Goal: Communication & Community: Answer question/provide support

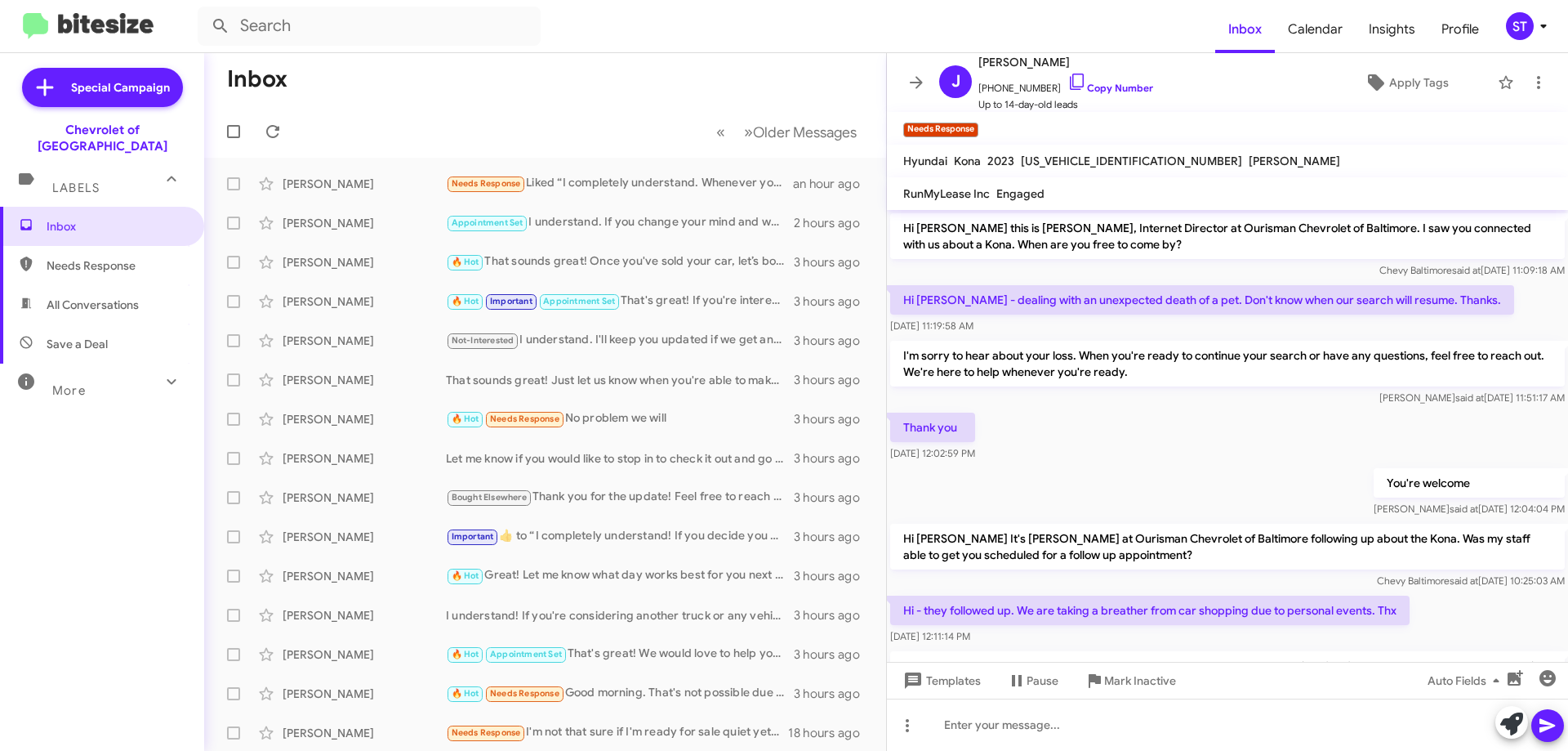
scroll to position [210, 0]
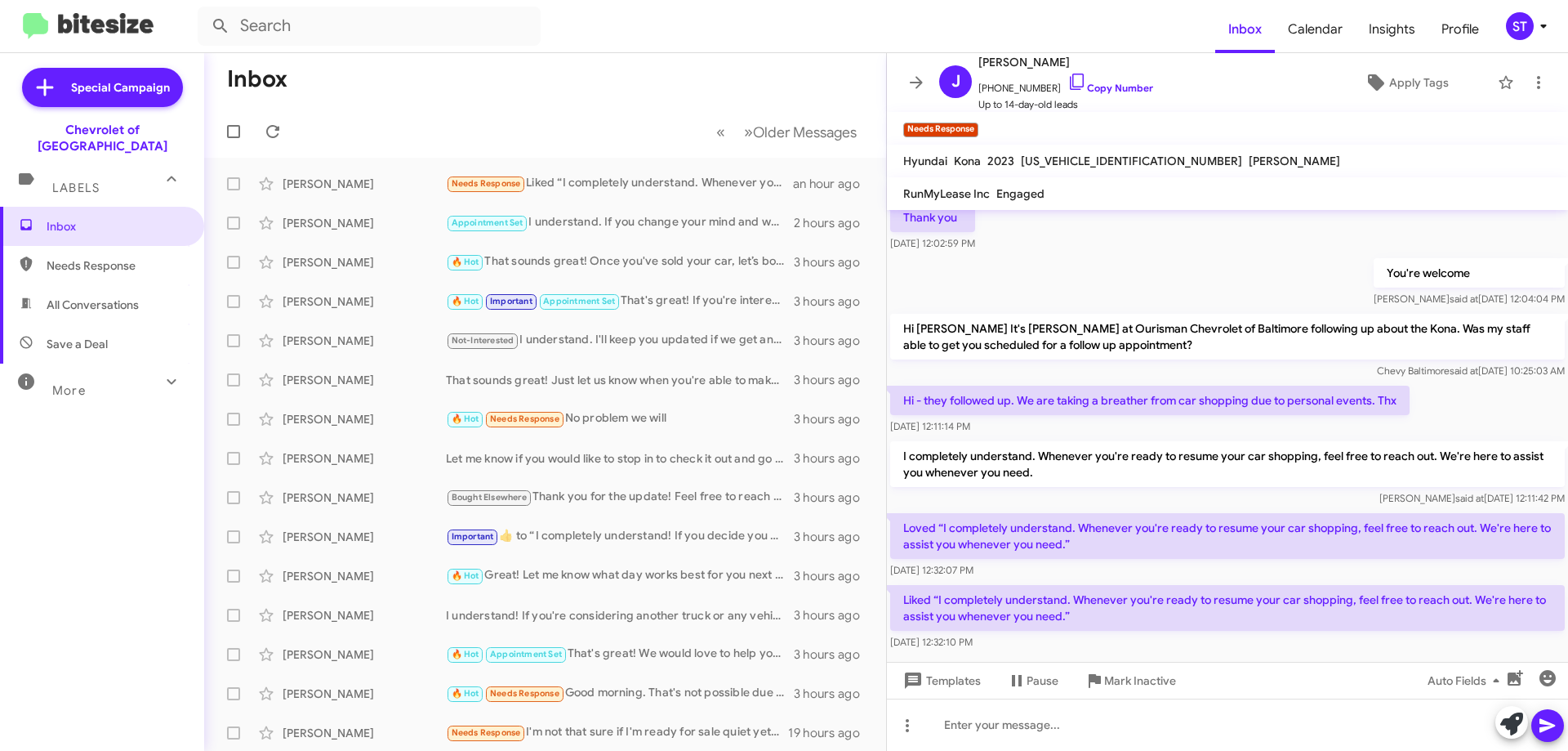
click at [125, 67] on mat-nav-list "Special Campaign Chevrolet of Baltimore Labels Inbox Needs Response All Convers…" at bounding box center [102, 361] width 204 height 617
click at [123, 82] on span "Special Campaign" at bounding box center [120, 87] width 99 height 16
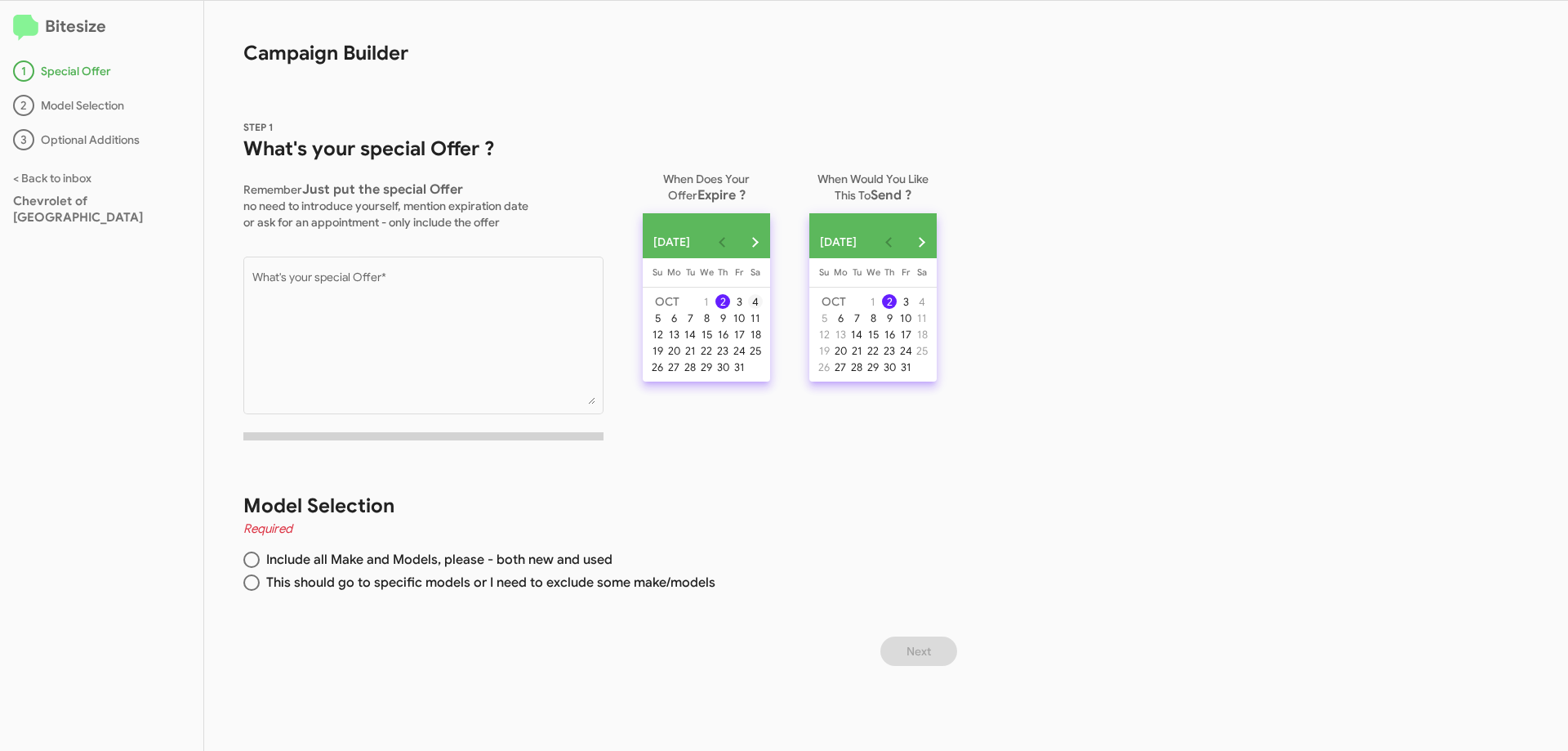
click at [763, 301] on div "4" at bounding box center [756, 301] width 15 height 15
click at [896, 301] on div "2" at bounding box center [890, 301] width 15 height 15
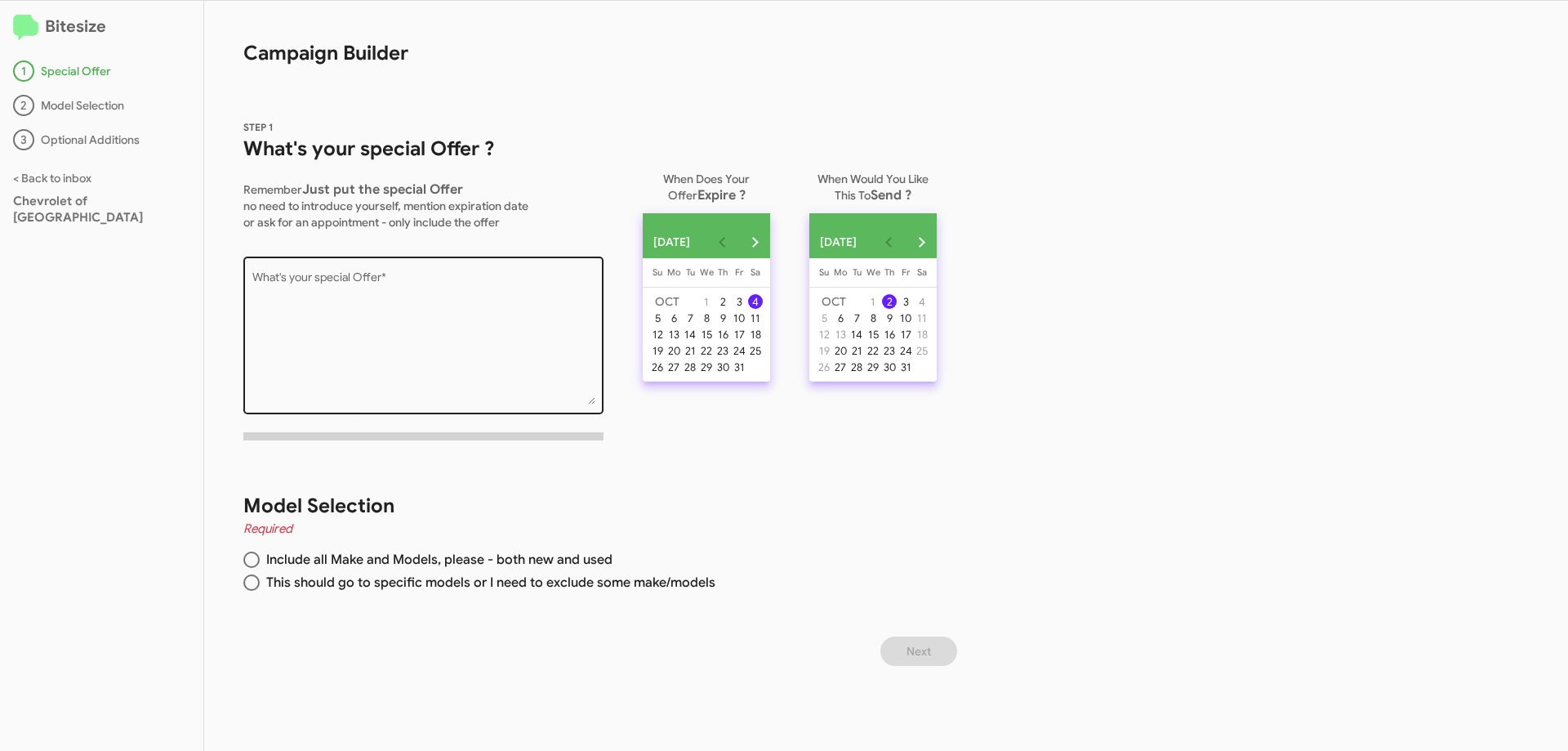
click at [293, 307] on textarea "What's your special Offer *" at bounding box center [423, 338] width 343 height 132
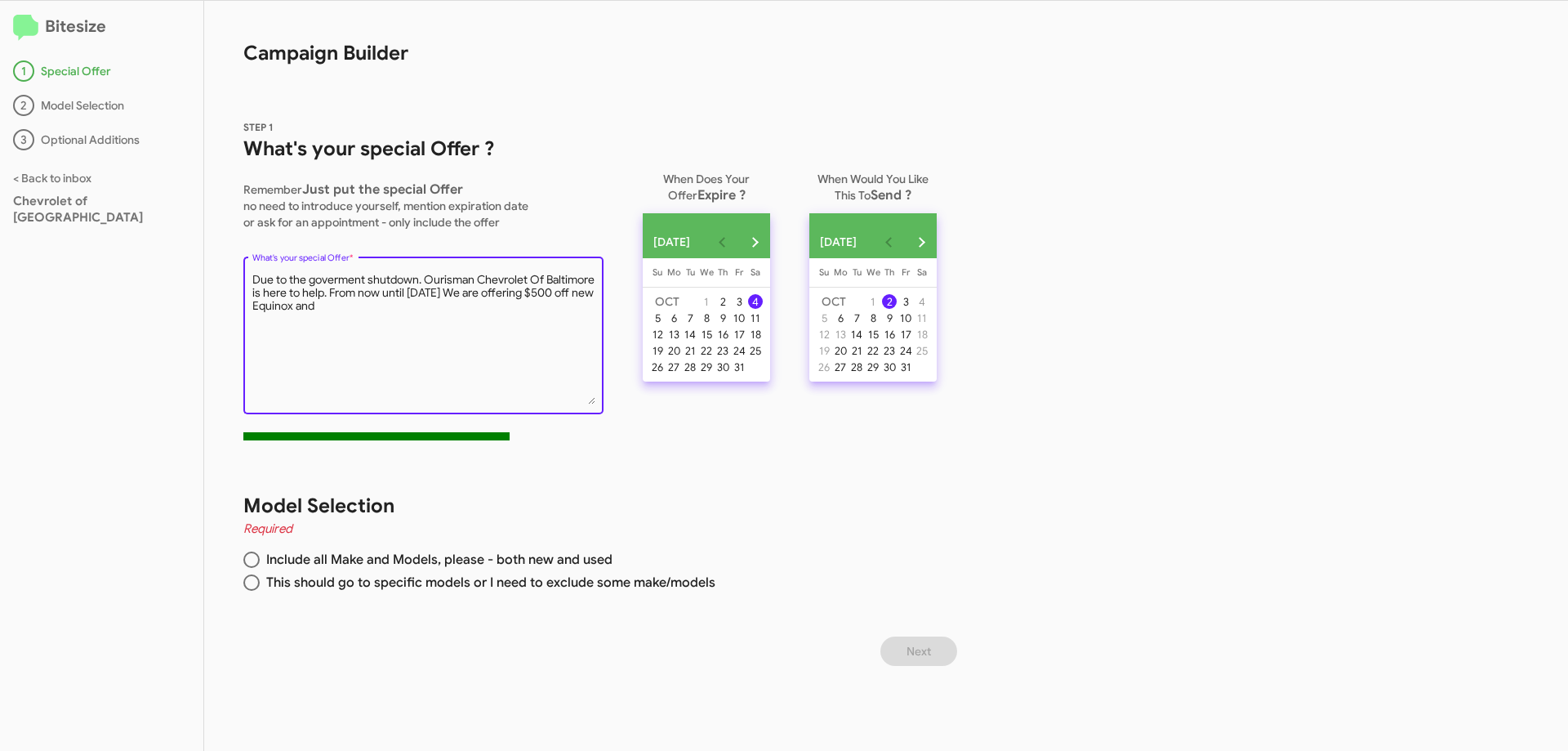
click at [568, 290] on textarea "What's your special Offer *" at bounding box center [423, 338] width 343 height 132
click at [385, 305] on textarea "What's your special Offer *" at bounding box center [423, 338] width 343 height 132
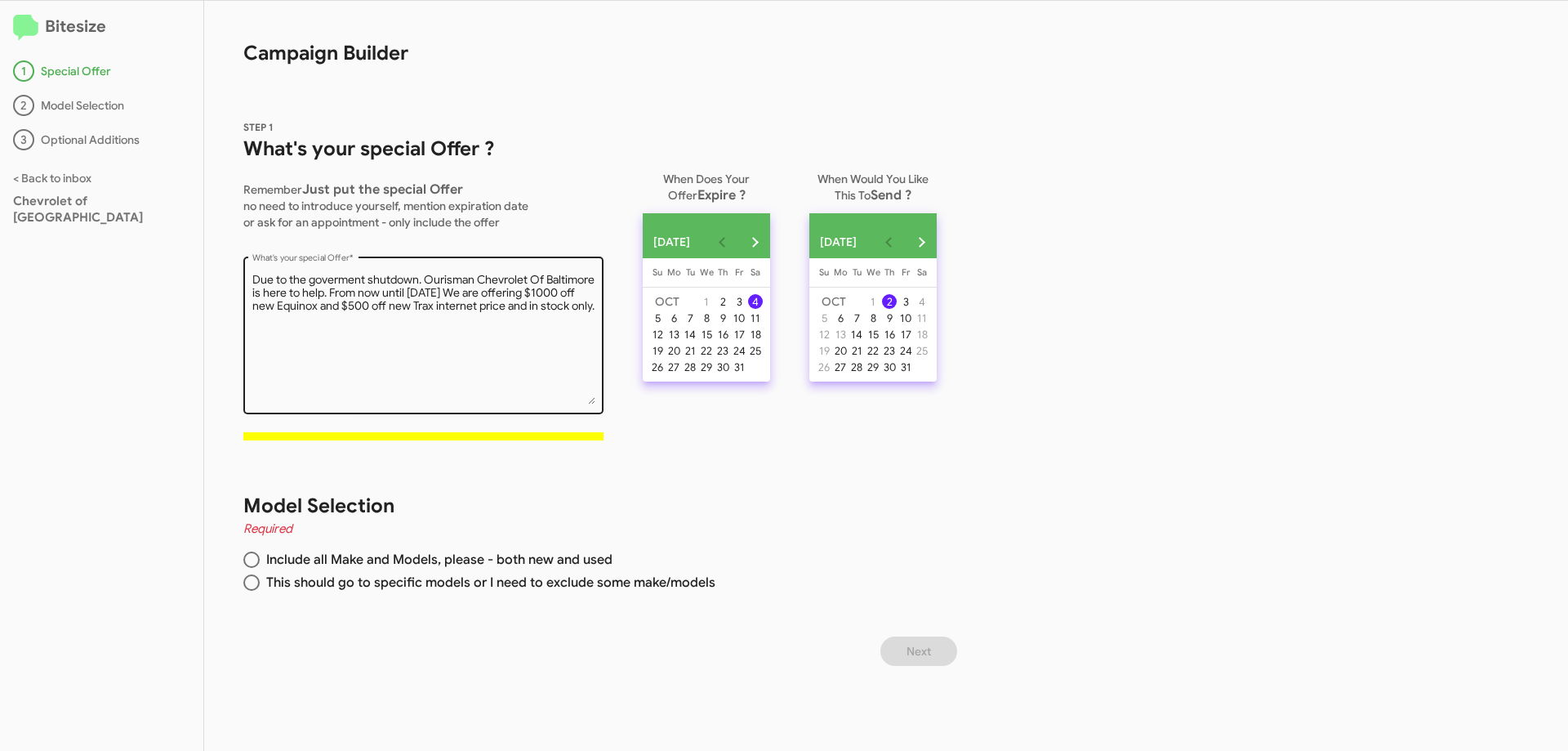
click at [289, 304] on textarea "What's your special Offer *" at bounding box center [423, 338] width 343 height 132
click at [286, 310] on textarea "What's your special Offer *" at bounding box center [423, 338] width 343 height 132
click at [291, 305] on textarea "What's your special Offer *" at bounding box center [423, 338] width 343 height 132
click at [302, 320] on textarea "What's your special Offer *" at bounding box center [423, 338] width 343 height 132
click at [294, 300] on textarea "What's your special Offer *" at bounding box center [423, 338] width 343 height 132
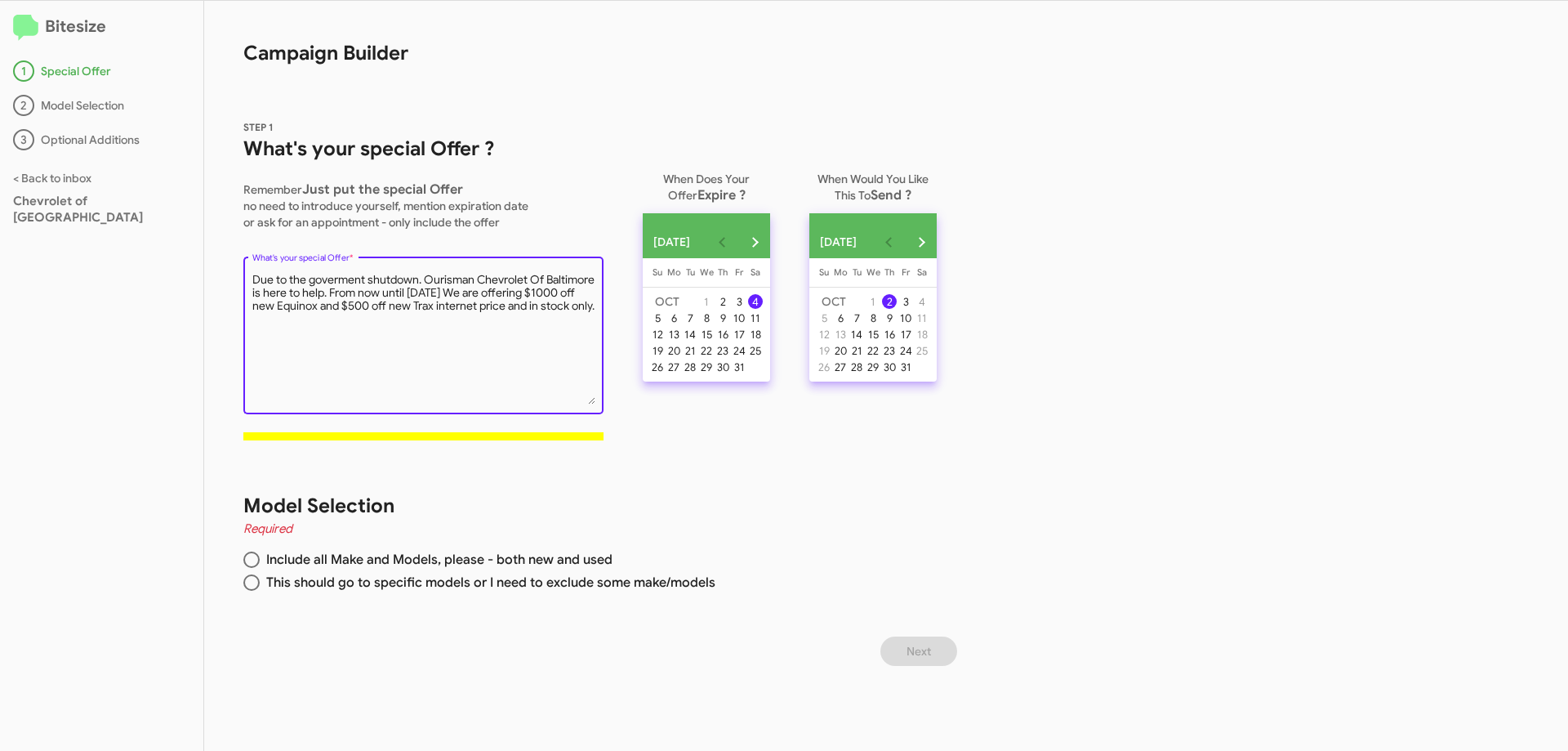
click at [337, 352] on textarea "What's your special Offer *" at bounding box center [423, 338] width 343 height 132
click at [451, 312] on textarea "What's your special Offer *" at bounding box center [423, 338] width 343 height 132
click at [453, 322] on textarea "What's your special Offer *" at bounding box center [423, 338] width 343 height 132
click at [552, 307] on textarea "What's your special Offer *" at bounding box center [423, 338] width 343 height 132
click at [555, 308] on textarea "What's your special Offer *" at bounding box center [423, 338] width 343 height 132
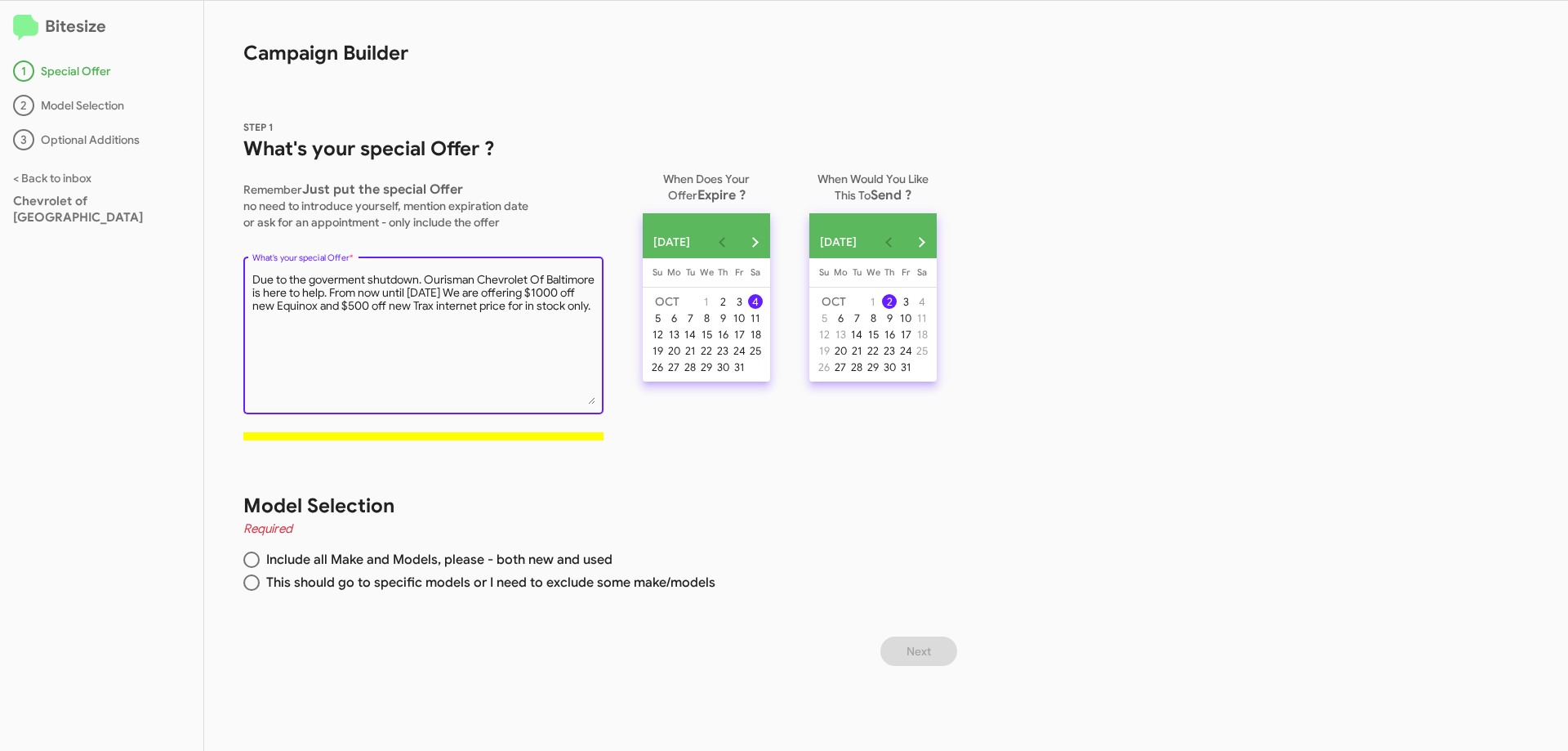
click at [589, 308] on textarea "What's your special Offer *" at bounding box center [423, 338] width 343 height 132
drag, startPoint x: 338, startPoint y: 324, endPoint x: 220, endPoint y: 314, distance: 118.4
click at [220, 314] on div "STEP 1 What's your special Offer ? Remember Just put the special Offer no need …" at bounding box center [584, 266] width 759 height 374
click at [330, 323] on textarea "What's your special Offer *" at bounding box center [423, 338] width 343 height 132
type textarea "Due to the goverment shutdown. Ourisman Chevrolet Of Baltimore is here to help.…"
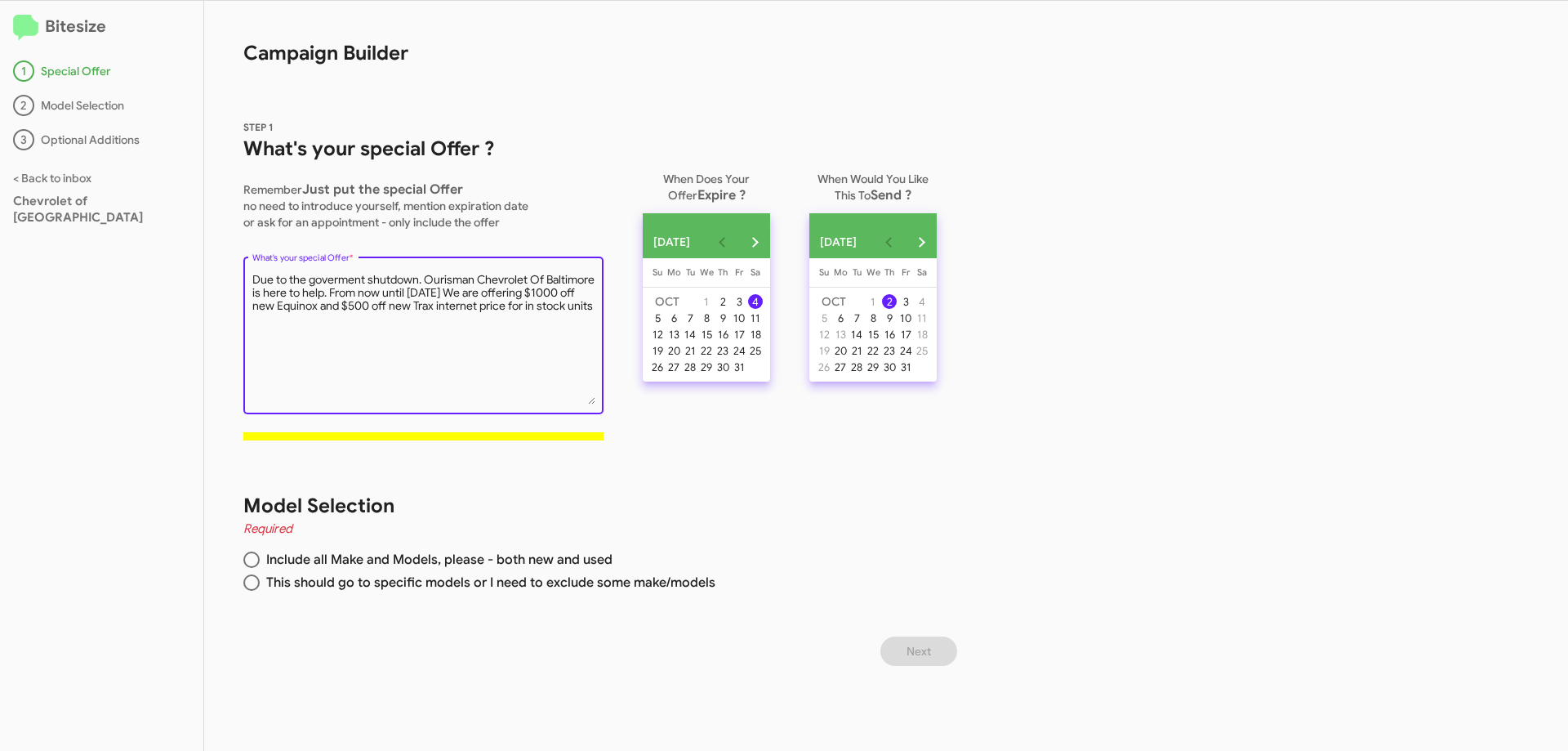
click at [254, 589] on span at bounding box center [251, 582] width 16 height 16
click at [254, 589] on input "This should go to specific models or I need to exclude some make/models" at bounding box center [251, 582] width 16 height 16
radio input "true"
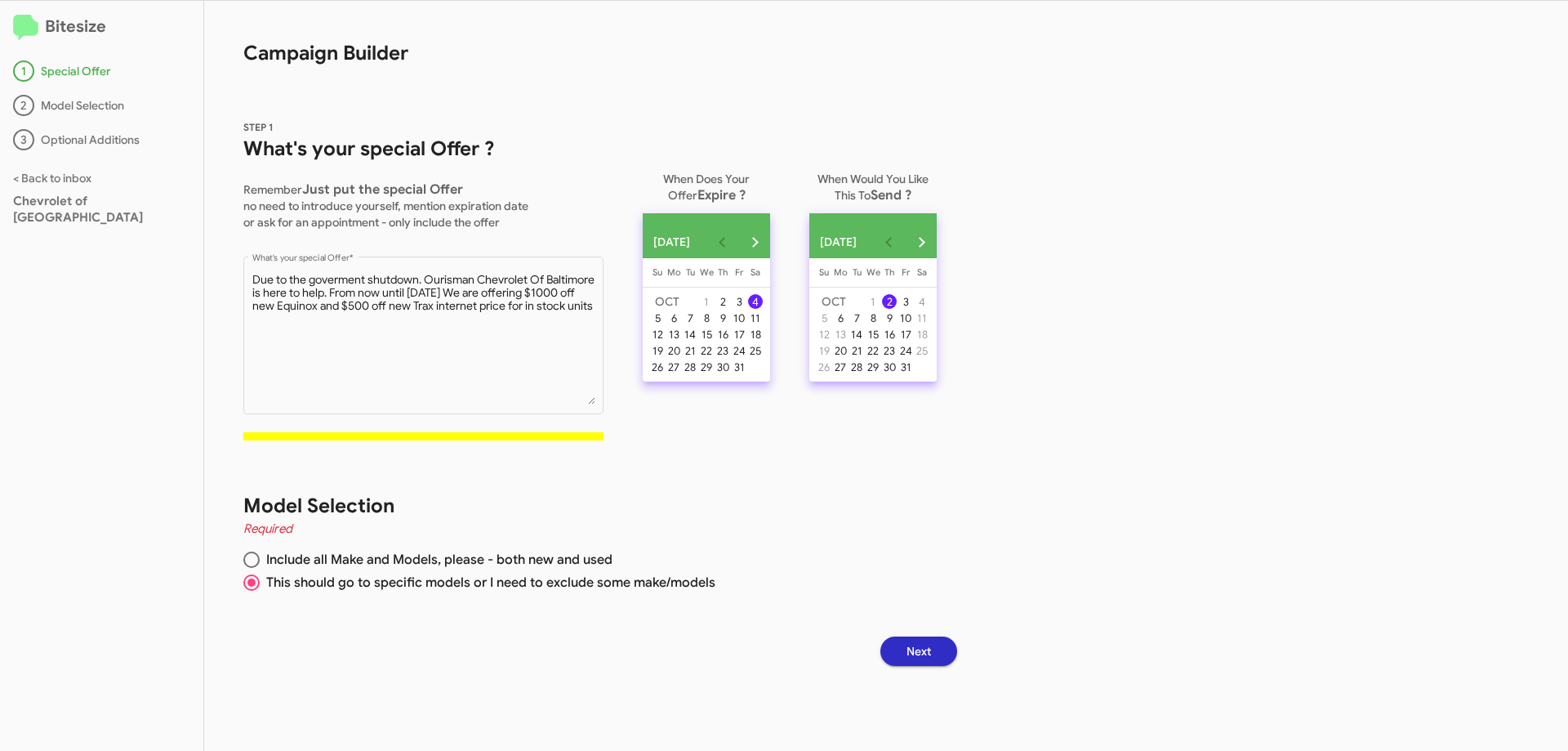
click at [931, 650] on span "Next" at bounding box center [919, 651] width 25 height 29
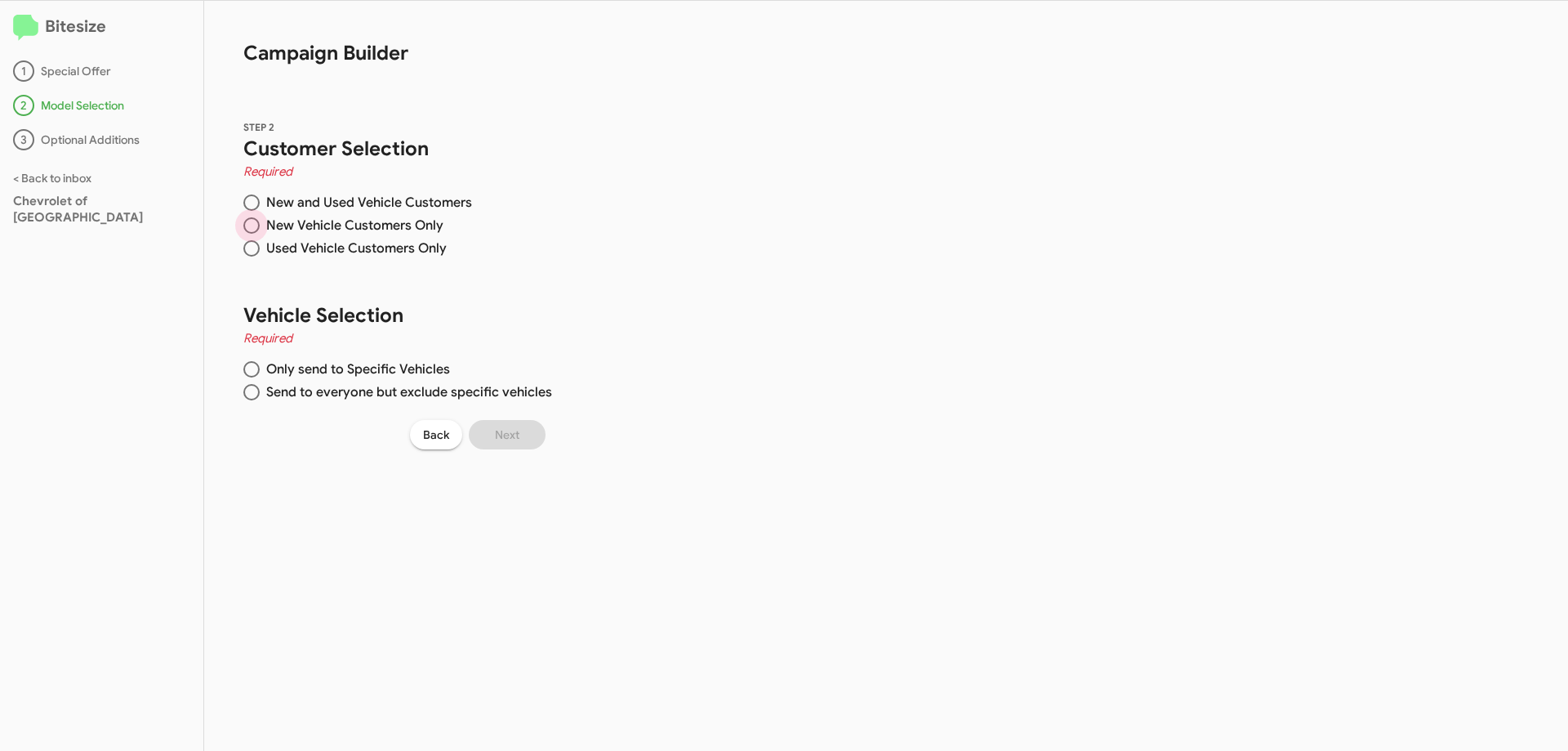
click at [252, 221] on span at bounding box center [251, 225] width 16 height 16
click at [252, 221] on input "New Vehicle Customers Only" at bounding box center [251, 225] width 16 height 16
radio input "true"
click at [258, 365] on span at bounding box center [251, 368] width 16 height 16
click at [258, 365] on input "Only send to Specific Vehicles" at bounding box center [251, 368] width 16 height 16
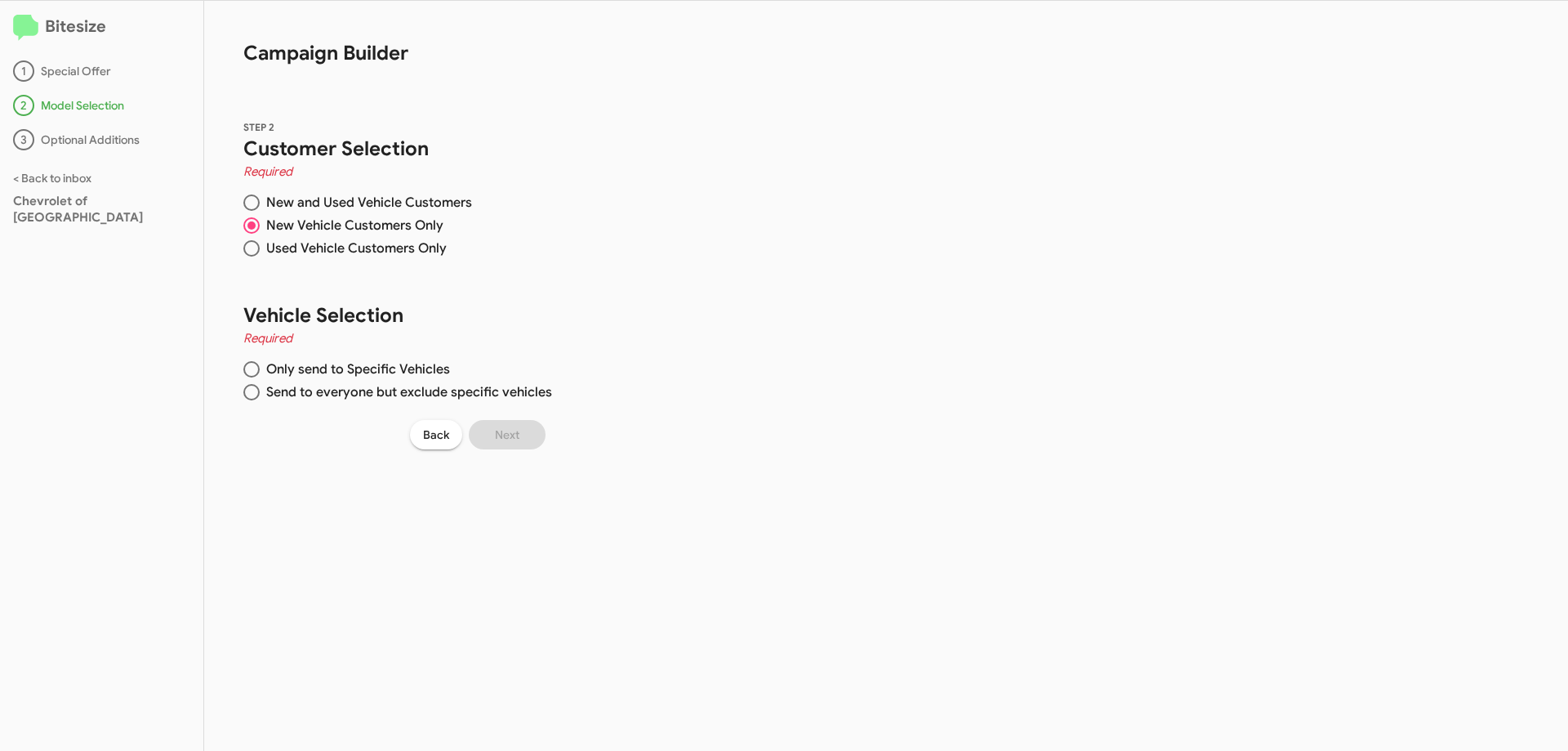
radio input "true"
click at [601, 525] on span at bounding box center [605, 525] width 13 height 13
click at [604, 532] on input "Chevrolet" at bounding box center [604, 532] width 1 height 1
checkbox input "true"
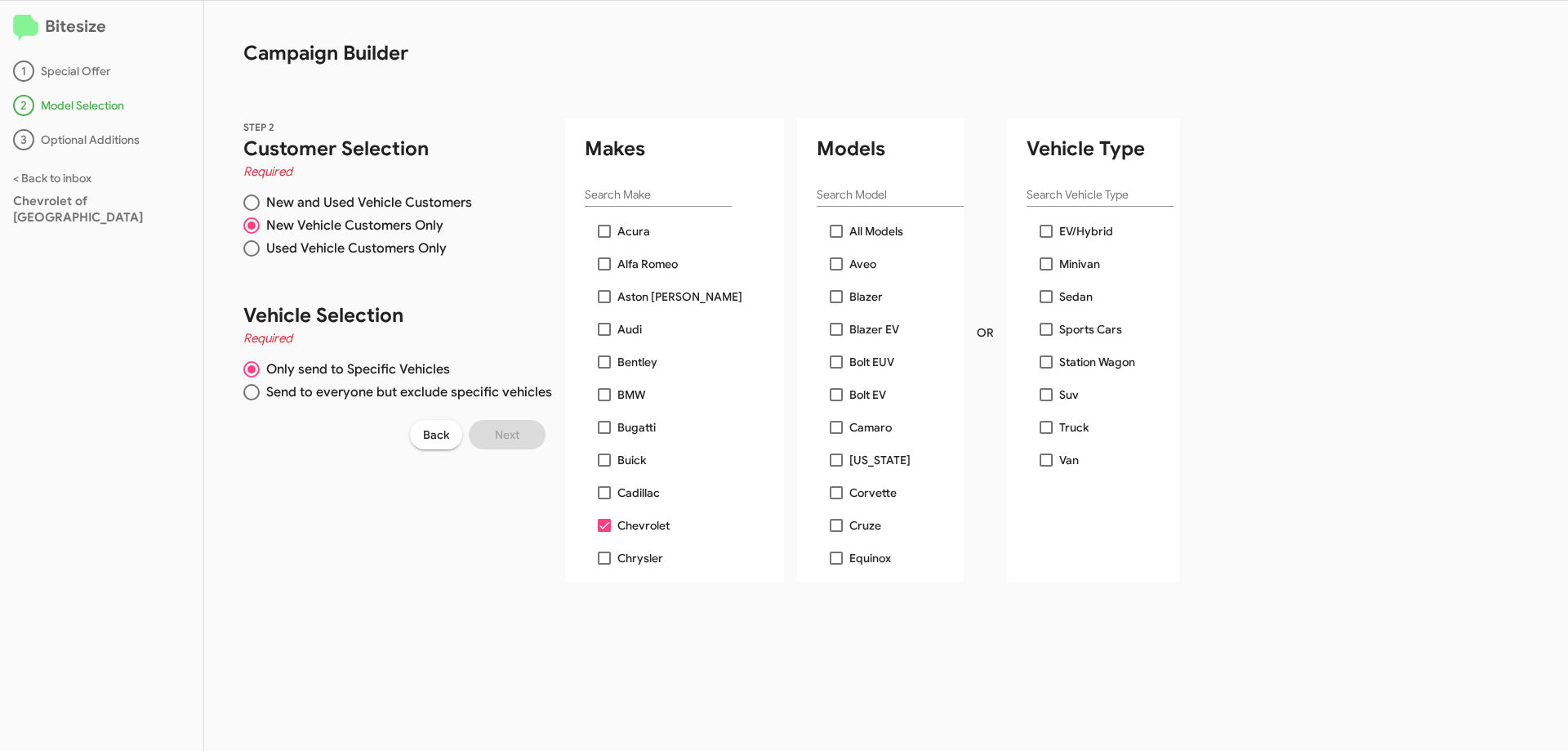
click at [830, 555] on span at bounding box center [836, 558] width 13 height 13
click at [836, 564] on input "Equinox" at bounding box center [836, 564] width 1 height 1
checkbox input "true"
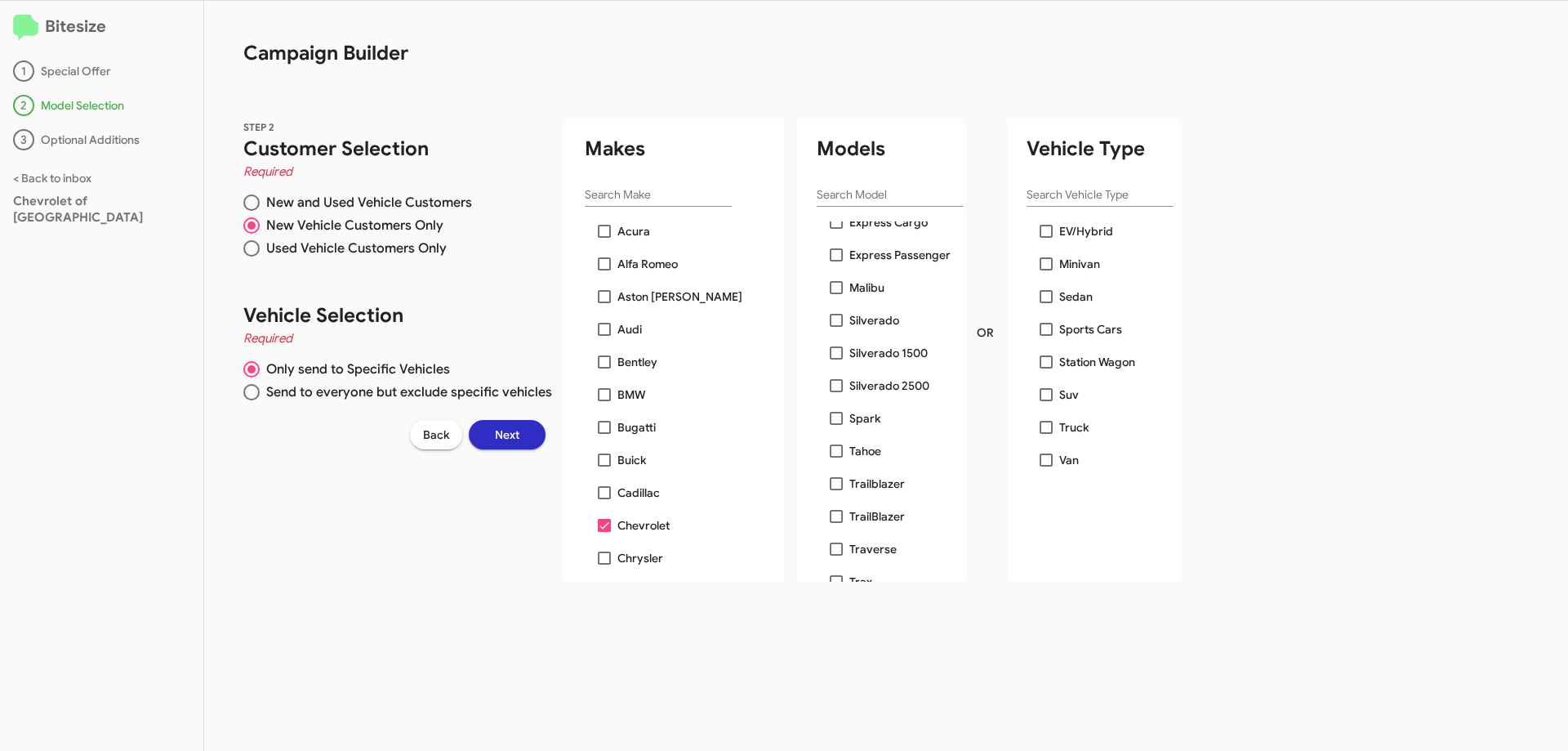
scroll to position [408, 0]
click at [829, 542] on span at bounding box center [836, 541] width 13 height 13
click at [836, 548] on input "Trax" at bounding box center [836, 548] width 1 height 1
checkbox input "true"
click at [1045, 393] on span at bounding box center [1047, 395] width 13 height 13
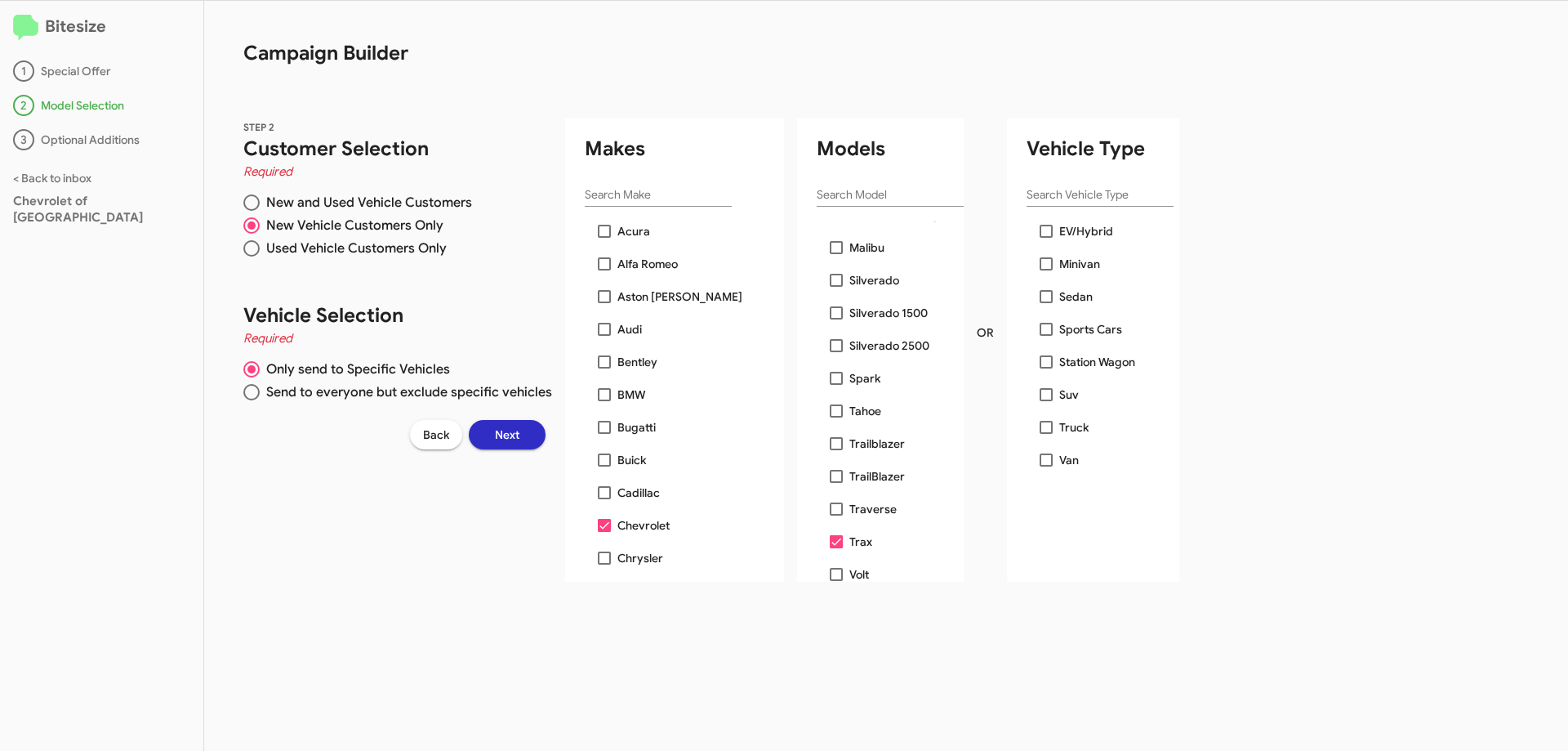
click at [1046, 401] on input "Suv" at bounding box center [1046, 401] width 1 height 1
checkbox input "true"
checkbox input "false"
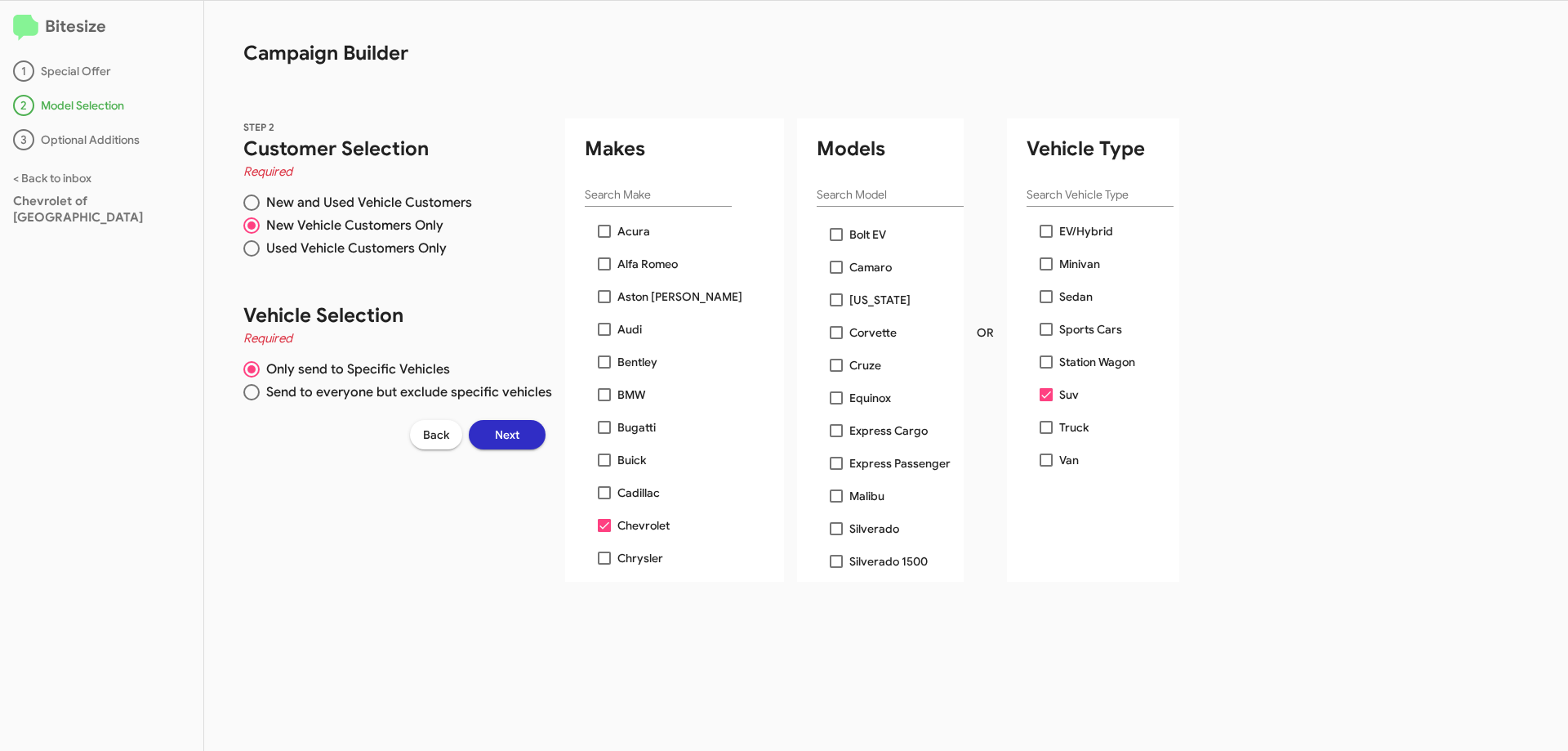
scroll to position [163, 0]
click at [829, 395] on span at bounding box center [836, 395] width 13 height 13
click at [836, 401] on input "Equinox" at bounding box center [836, 401] width 1 height 1
checkbox input "true"
checkbox input "false"
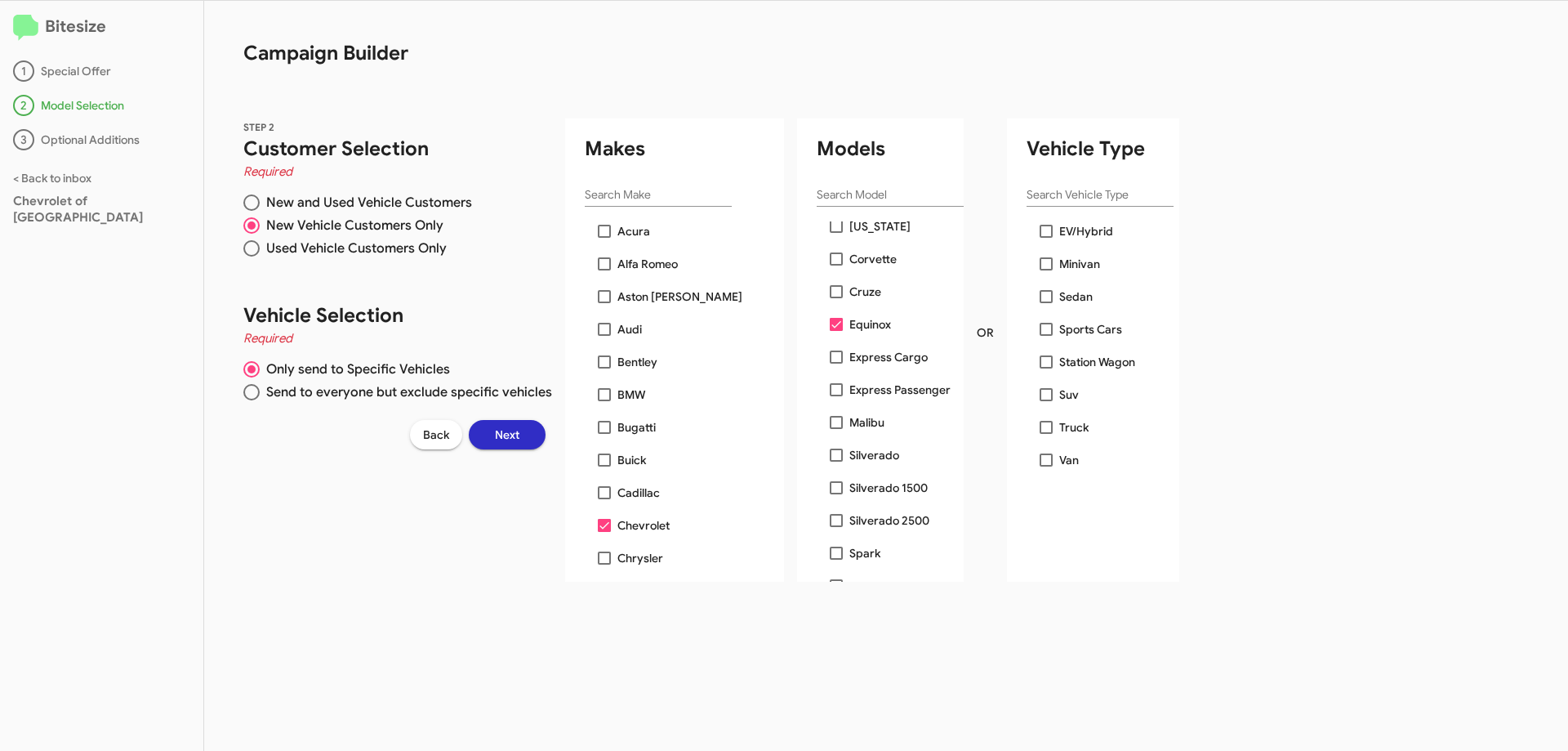
scroll to position [424, 0]
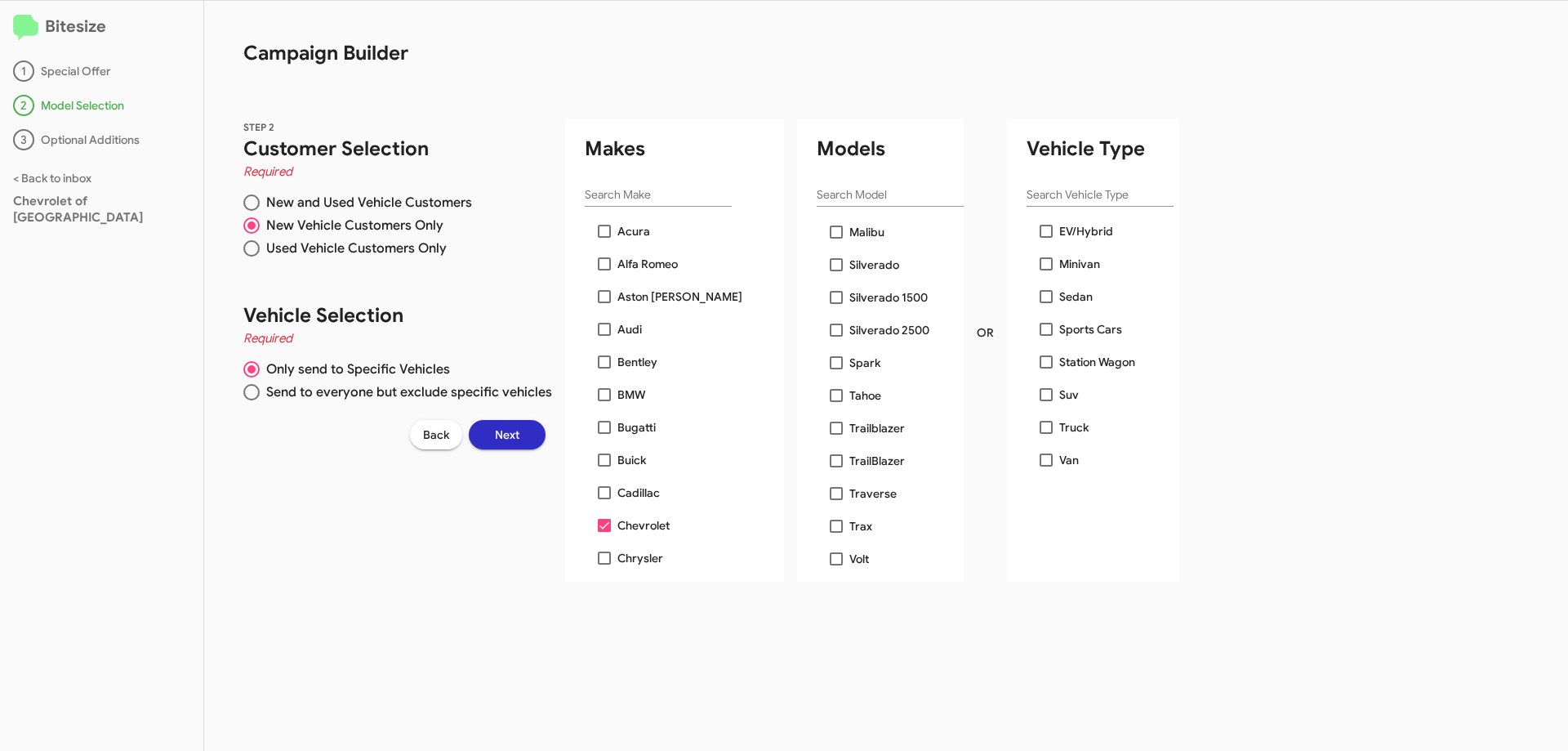
click at [836, 523] on span at bounding box center [836, 526] width 13 height 13
click at [836, 533] on input "Trax" at bounding box center [836, 533] width 1 height 1
checkbox input "true"
click at [520, 439] on button "Next" at bounding box center [506, 434] width 77 height 29
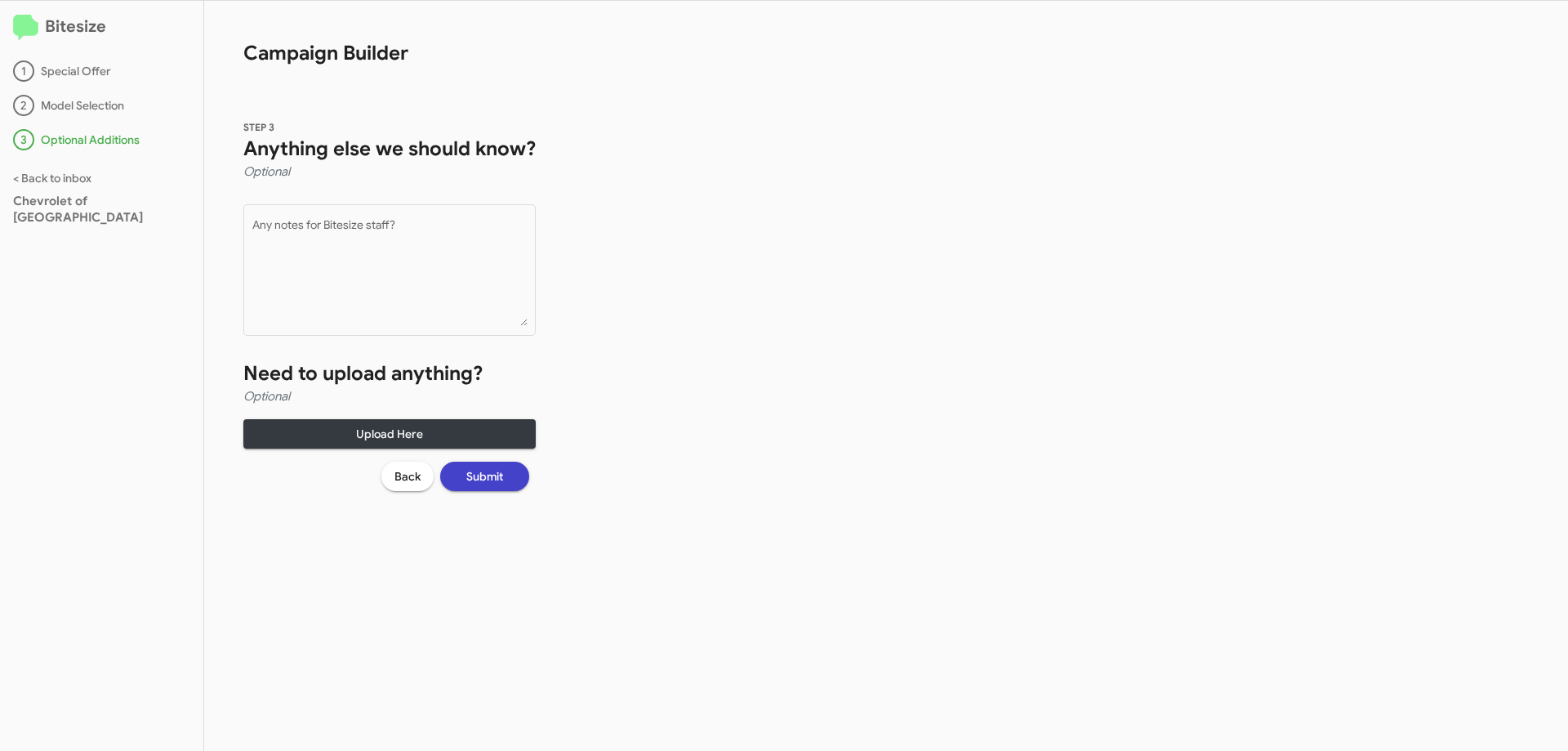
click at [510, 475] on button "Submit" at bounding box center [485, 476] width 89 height 29
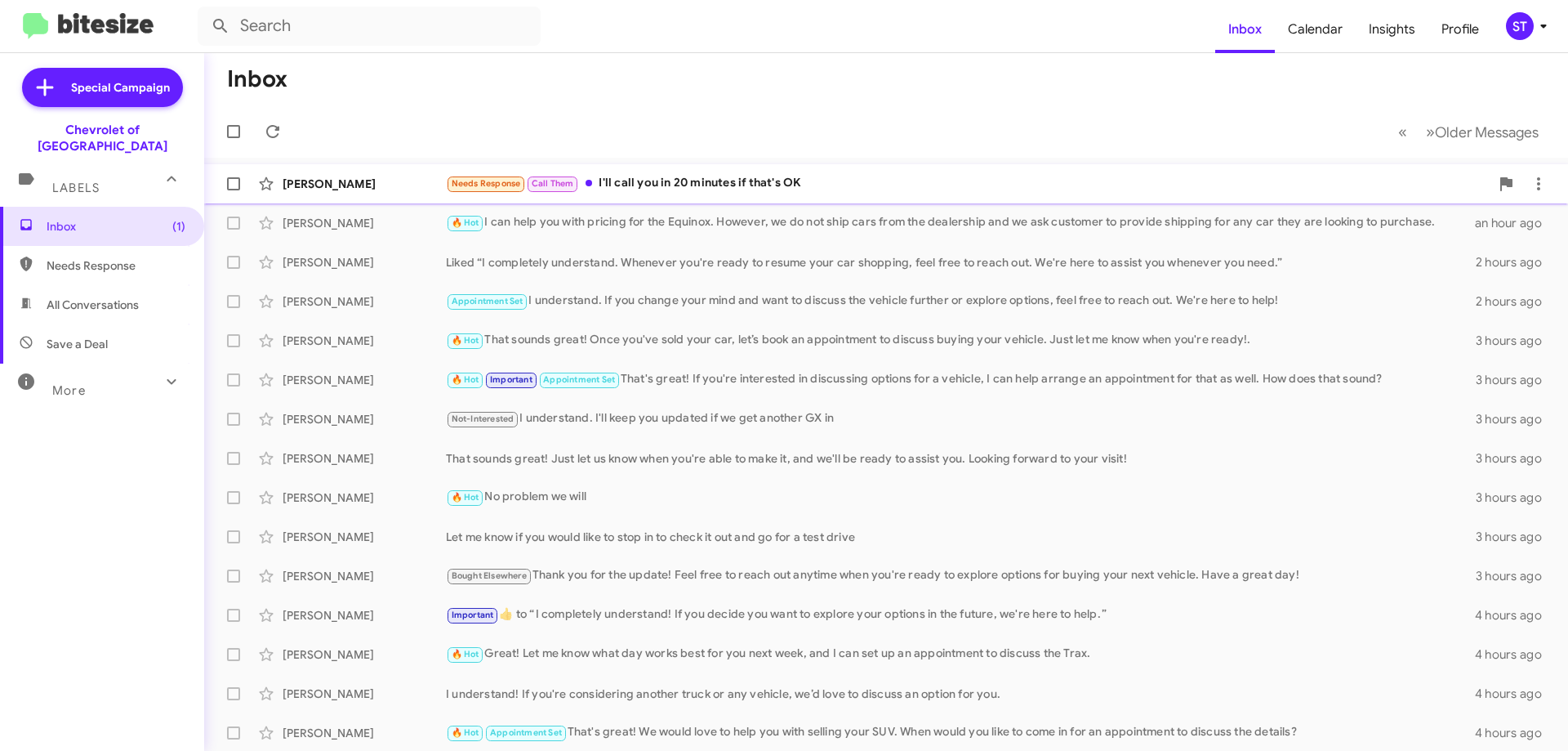
click at [653, 178] on div "Needs Response Call Them I'll call you in 20 minutes if that's OK" at bounding box center [967, 183] width 1044 height 19
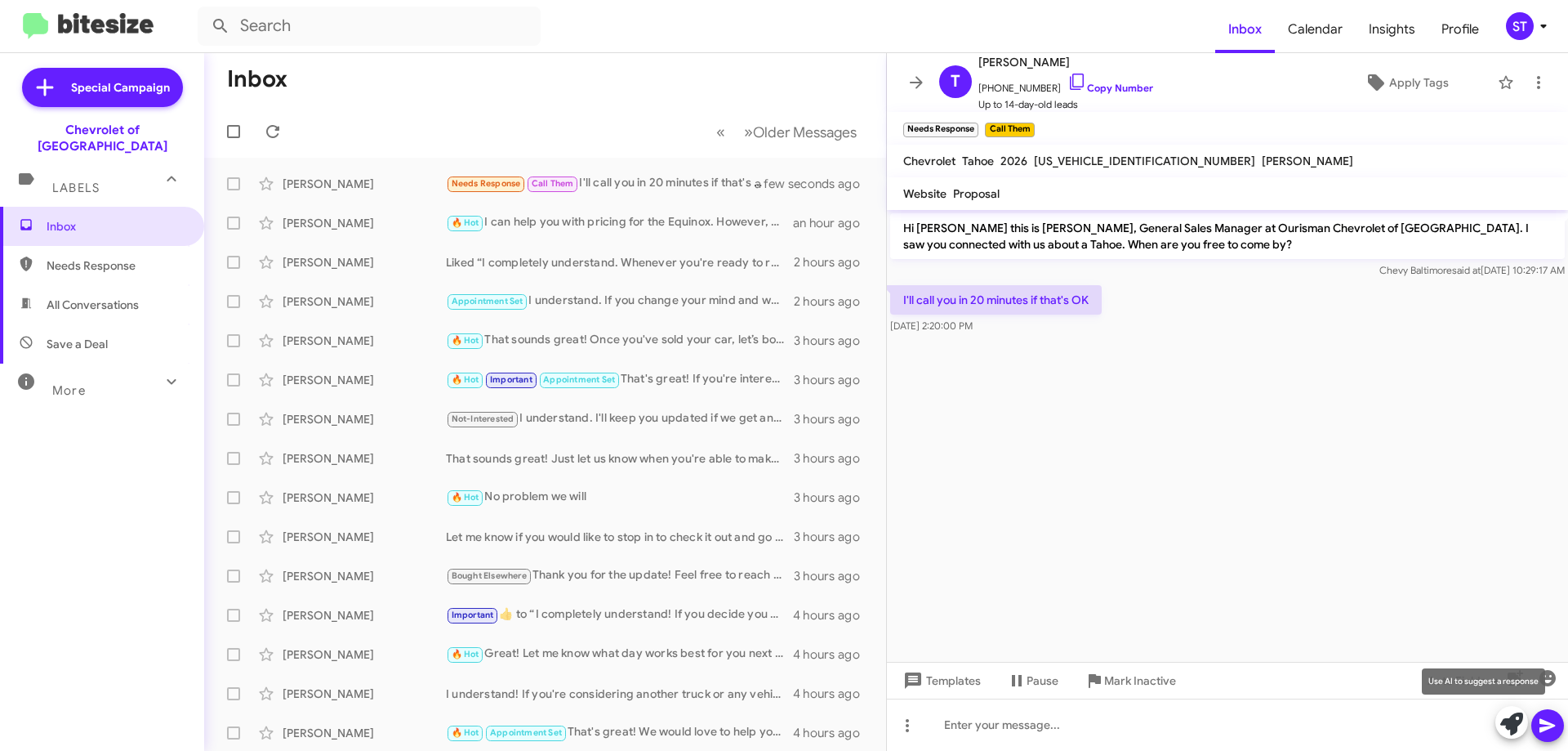
click at [1505, 717] on icon at bounding box center [1511, 724] width 23 height 23
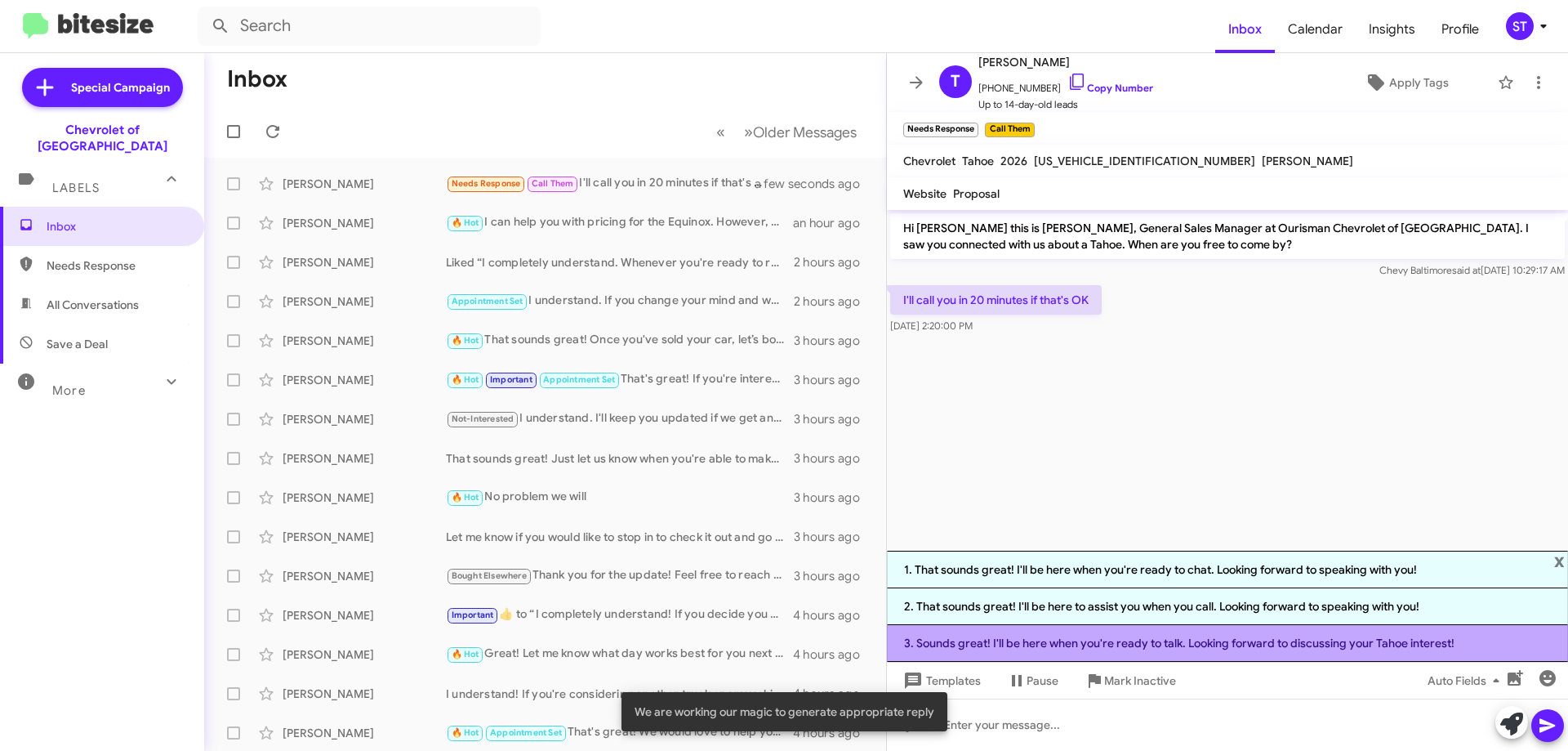
click at [993, 640] on li "3. Sounds great! I'll be here when you're ready to talk. Looking forward to dis…" at bounding box center [1227, 642] width 681 height 37
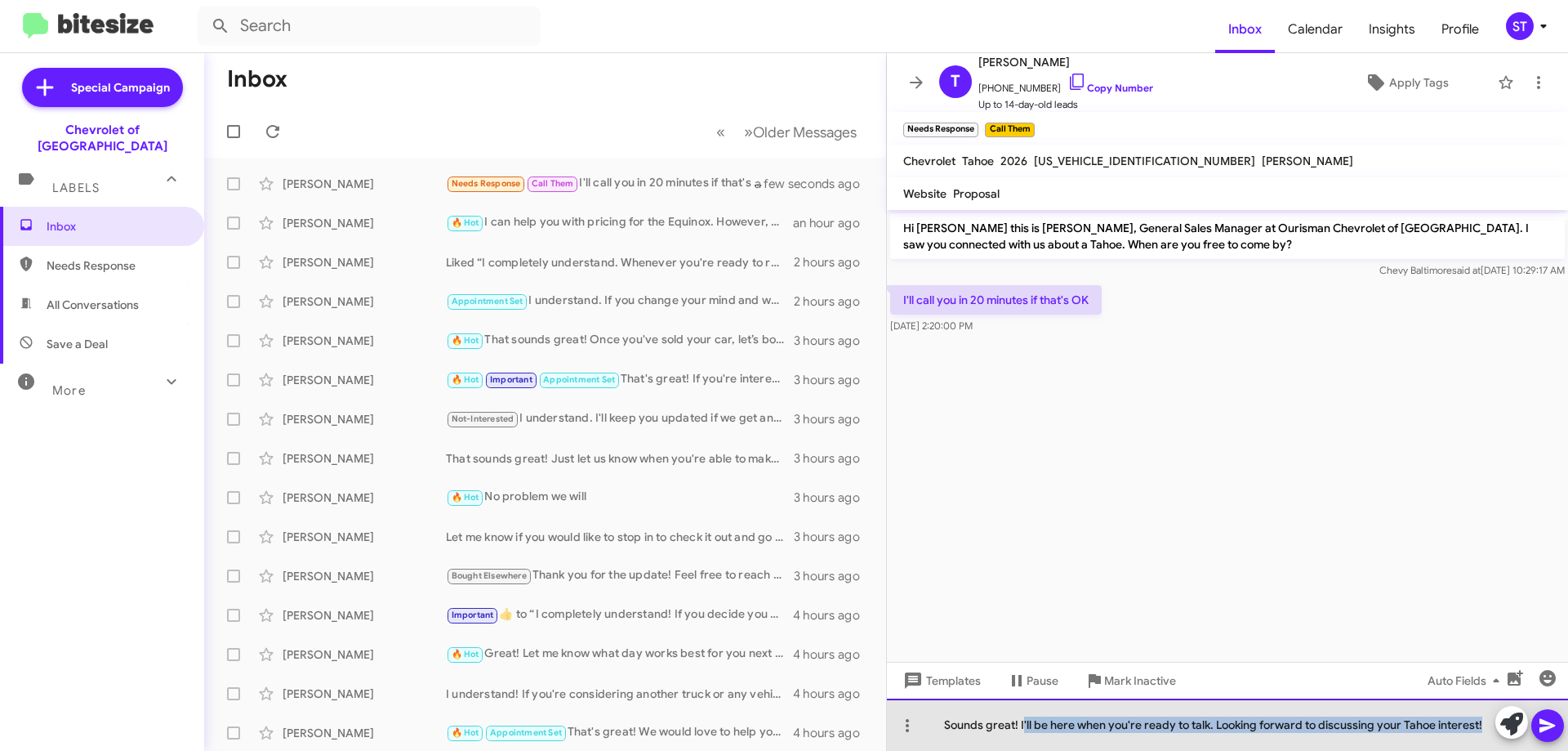
drag, startPoint x: 1488, startPoint y: 727, endPoint x: 1023, endPoint y: 735, distance: 465.1
click at [1023, 735] on div "Sounds great! I'll be here when you're ready to talk. Looking forward to discus…" at bounding box center [1227, 724] width 681 height 52
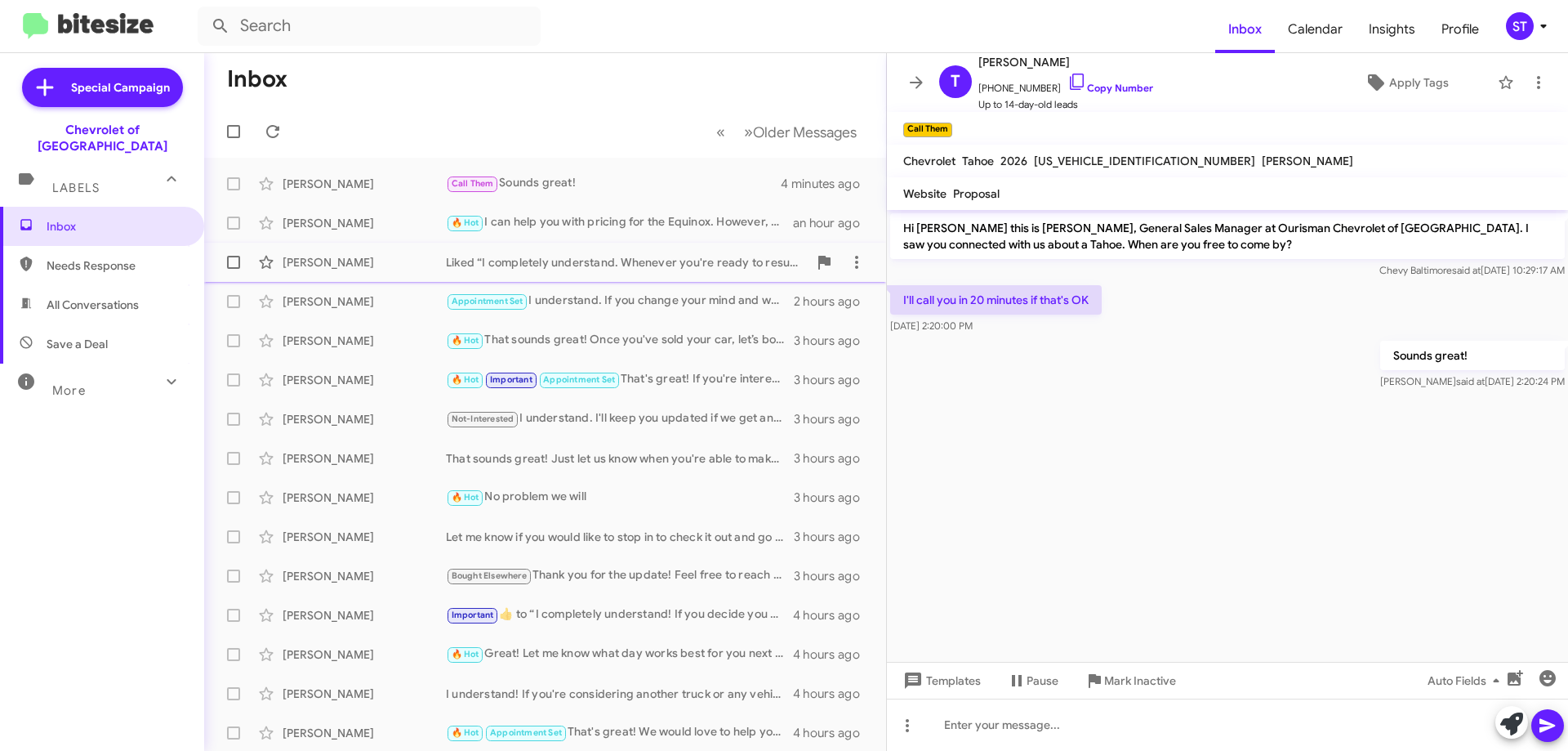
drag, startPoint x: 524, startPoint y: 191, endPoint x: 720, endPoint y: 251, distance: 205.0
click at [524, 191] on div "Call Them Sounds great!" at bounding box center [613, 183] width 335 height 19
click at [530, 181] on div "Call Them Sounds great!" at bounding box center [626, 183] width 362 height 19
click at [335, 174] on div "Tony Abolfotouh Call Them Sounds great! 2 hours ago" at bounding box center [545, 183] width 656 height 33
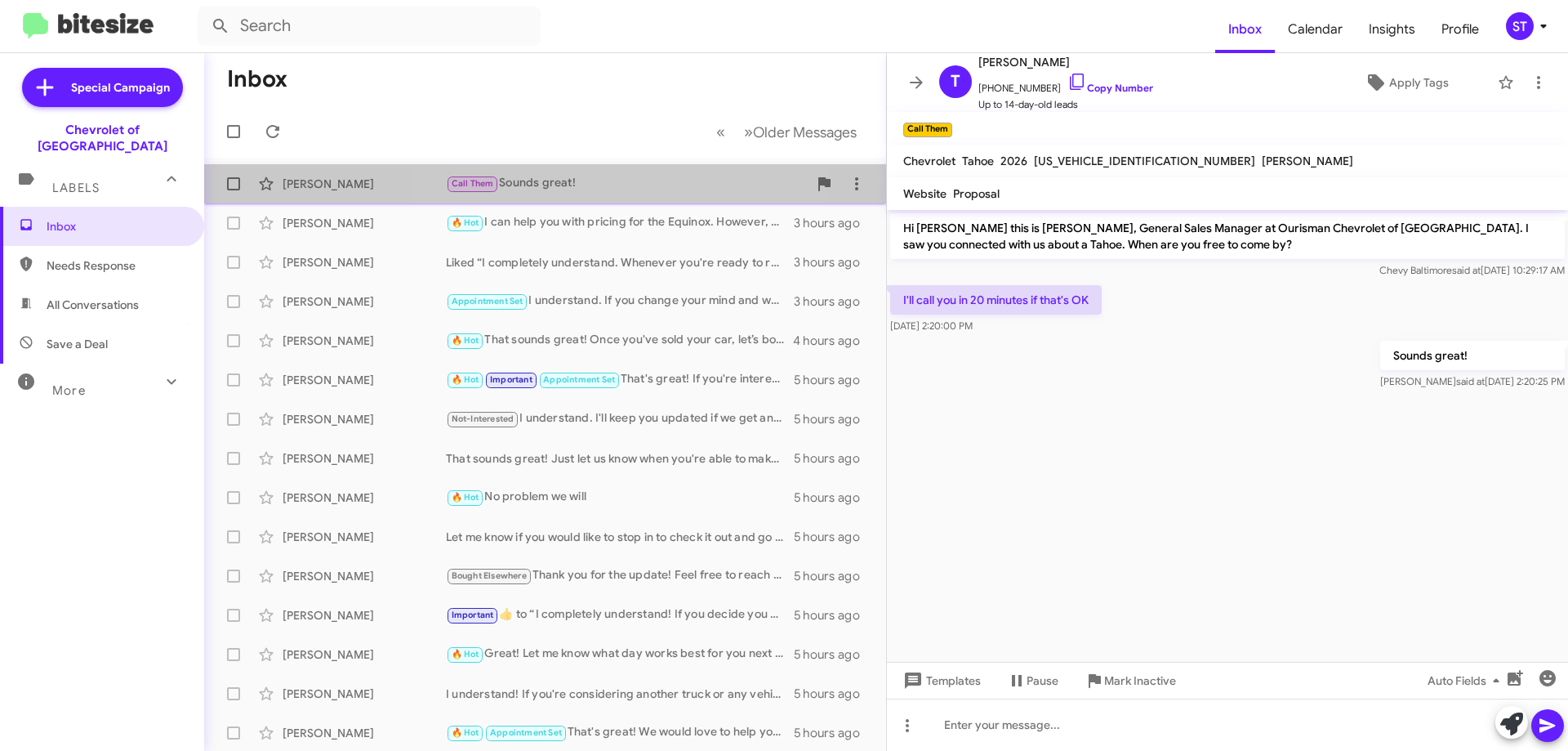
click at [590, 178] on div "Call Them Sounds great!" at bounding box center [626, 183] width 362 height 19
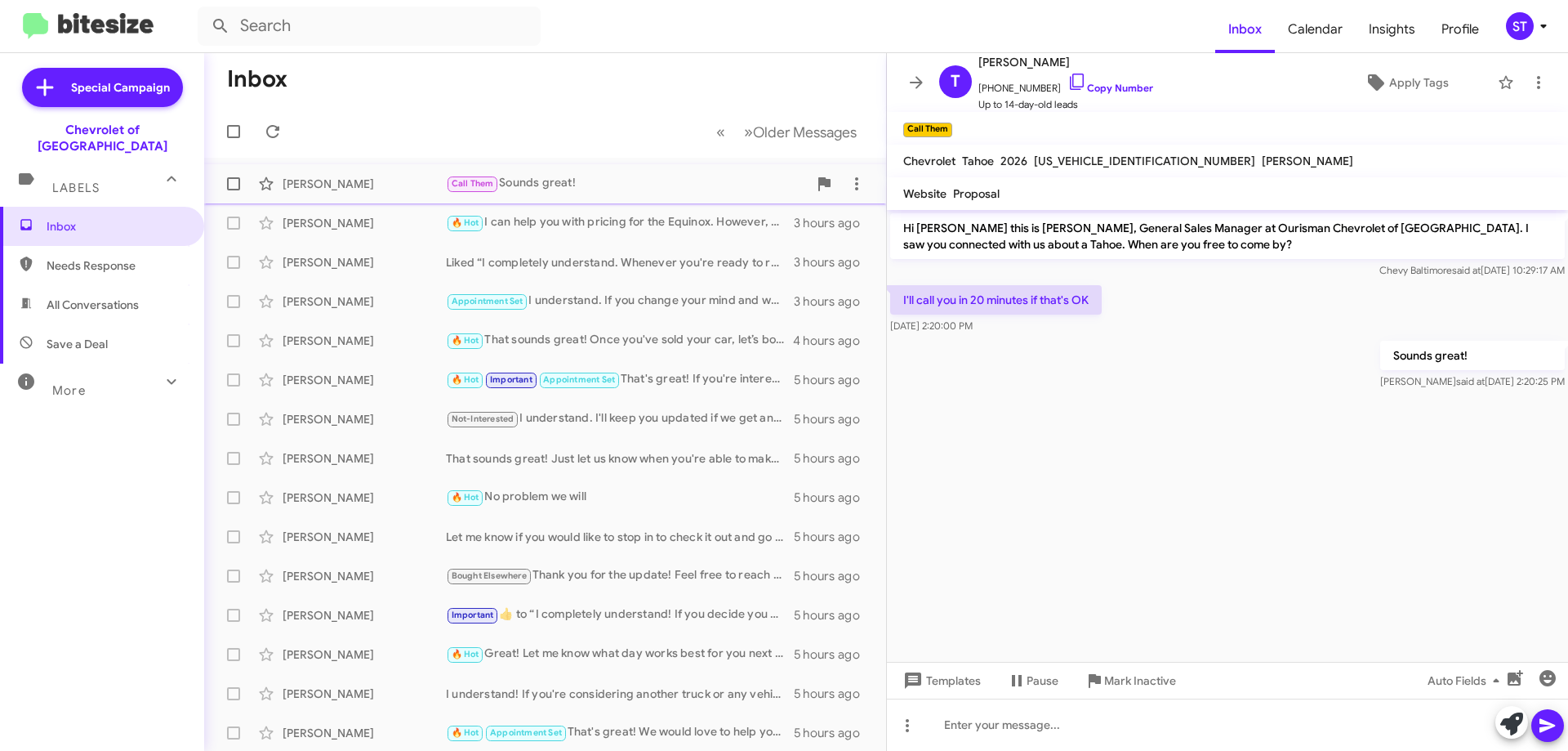
click at [383, 183] on div "[PERSON_NAME]" at bounding box center [364, 183] width 163 height 16
click at [277, 129] on icon at bounding box center [273, 131] width 13 height 13
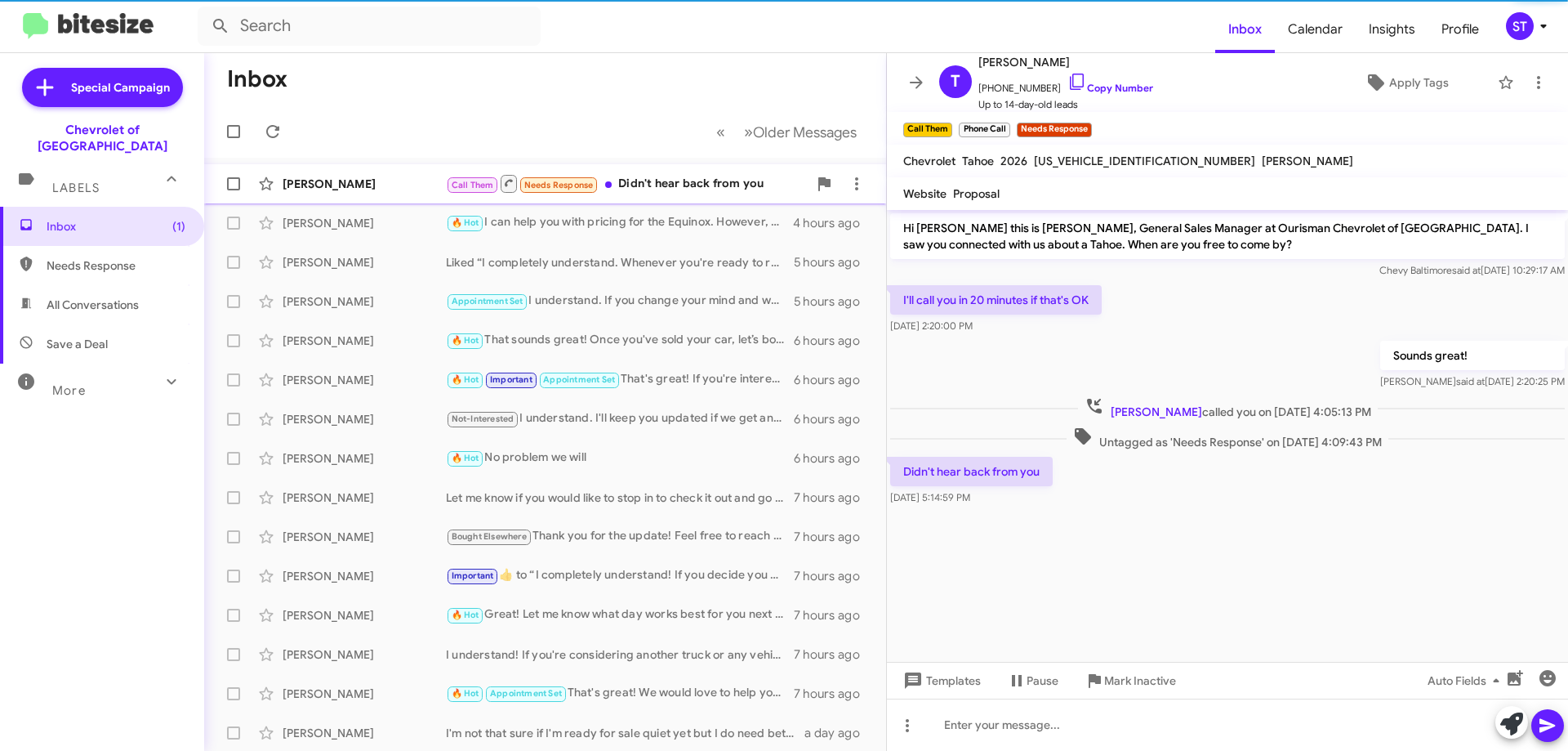
click at [668, 196] on div "[PERSON_NAME] Call Them Needs Response Didn't hear back from you 5 minutes ago" at bounding box center [545, 183] width 656 height 33
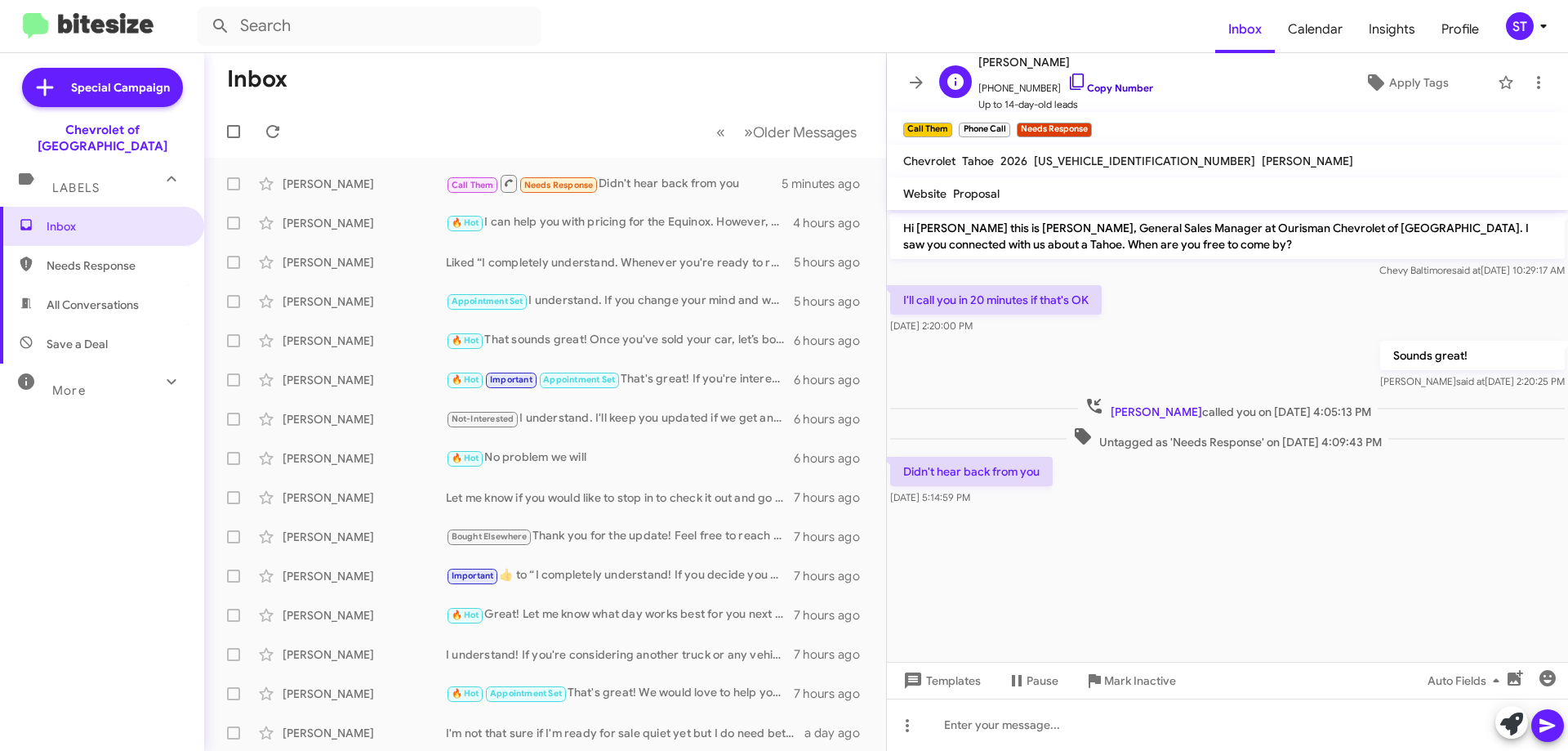
click at [1067, 81] on icon at bounding box center [1077, 81] width 20 height 20
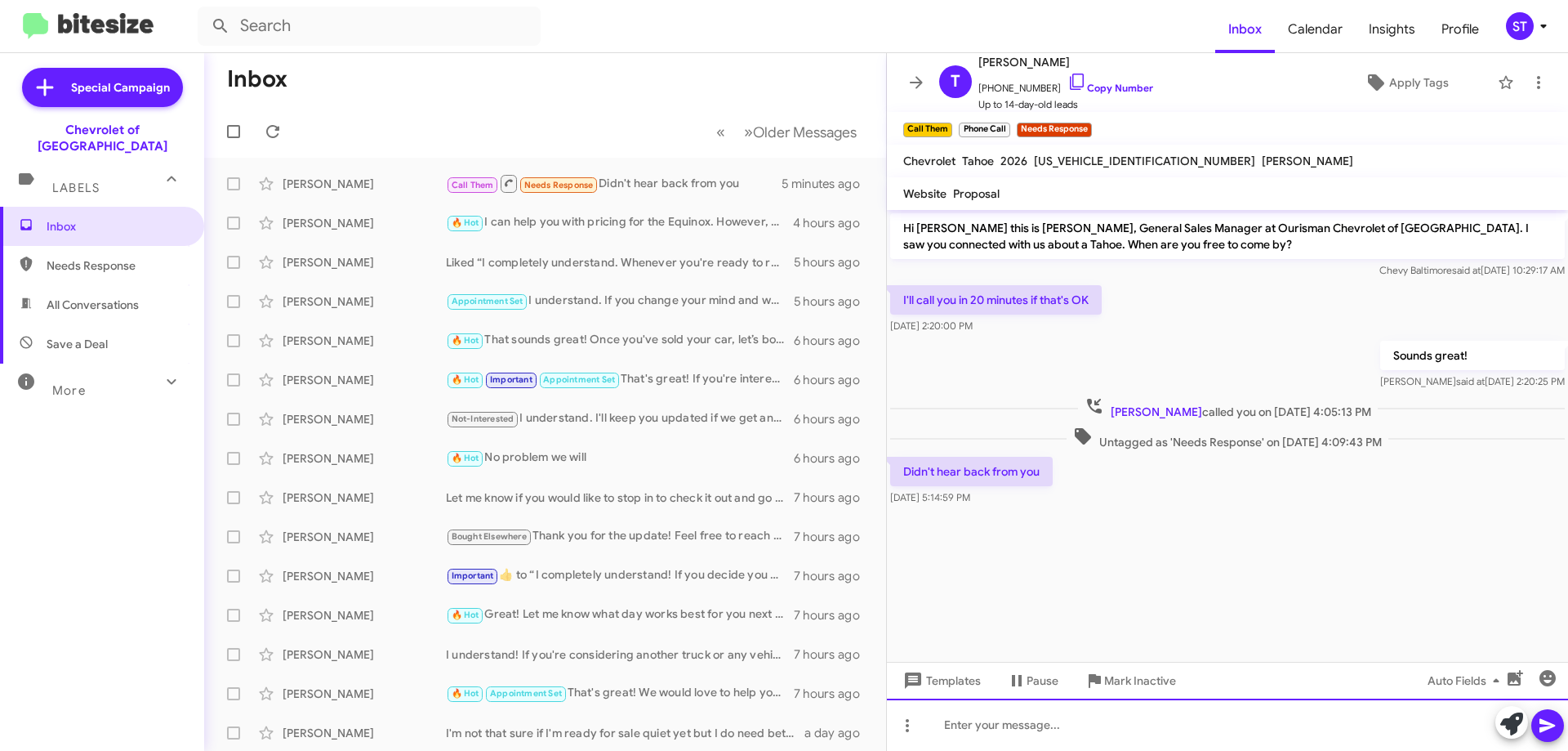
click at [993, 732] on div at bounding box center [1227, 724] width 681 height 52
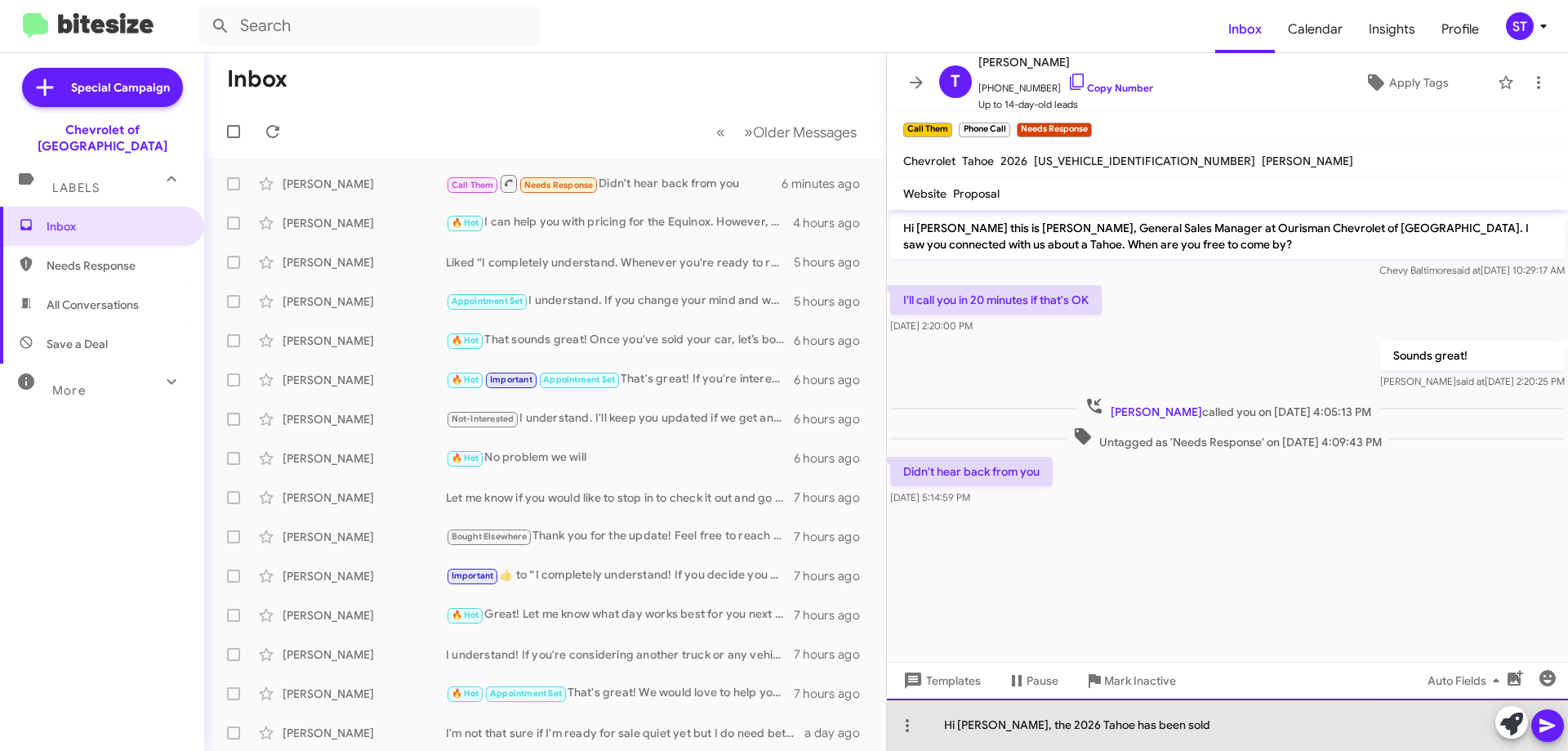
drag, startPoint x: 956, startPoint y: 720, endPoint x: 956, endPoint y: 747, distance: 27.0
click at [956, 725] on div "Hi [PERSON_NAME], the 2026 Tahoe has been sold" at bounding box center [1227, 724] width 681 height 52
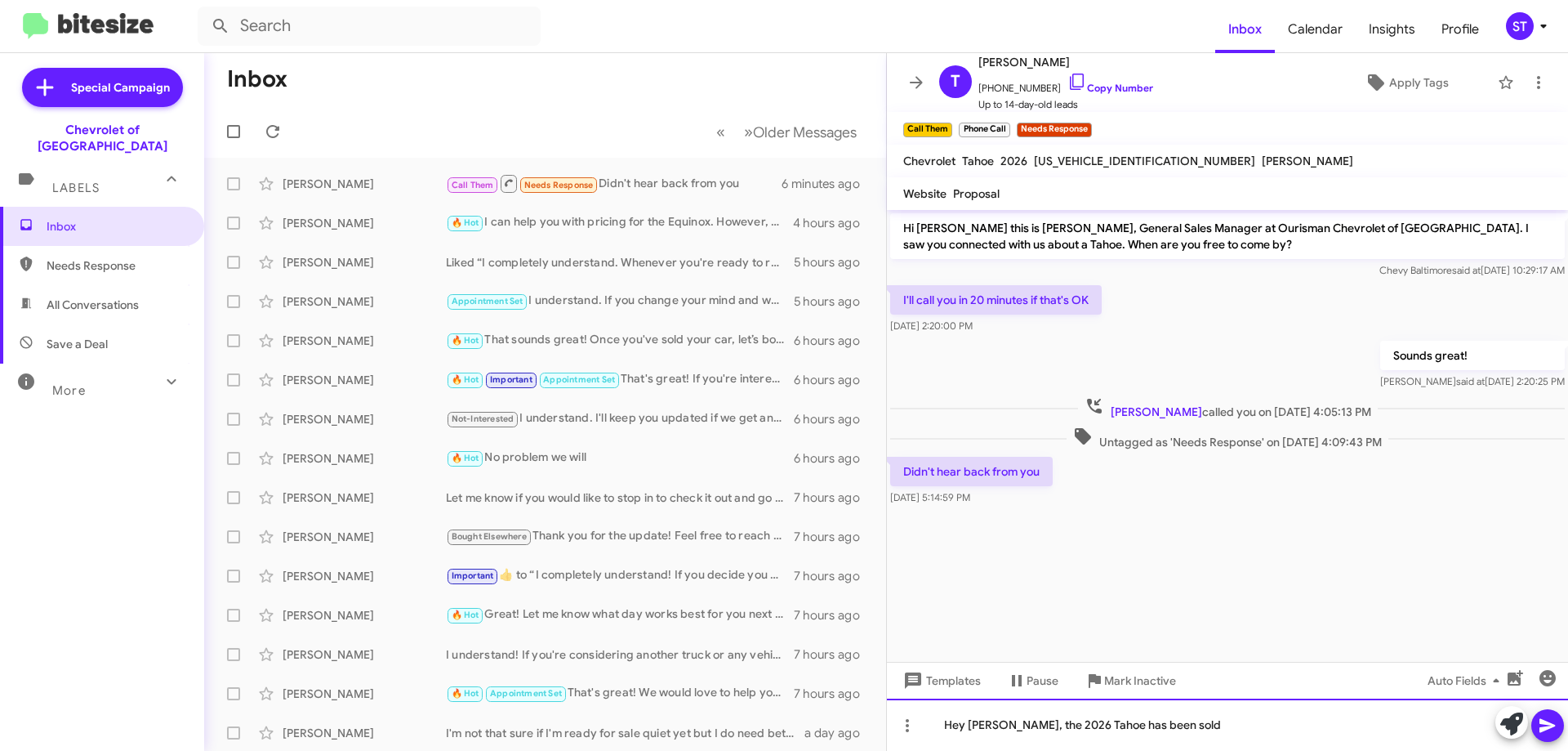
click at [1180, 727] on div "Hey [PERSON_NAME], the 2026 Tahoe has been sold" at bounding box center [1227, 724] width 681 height 52
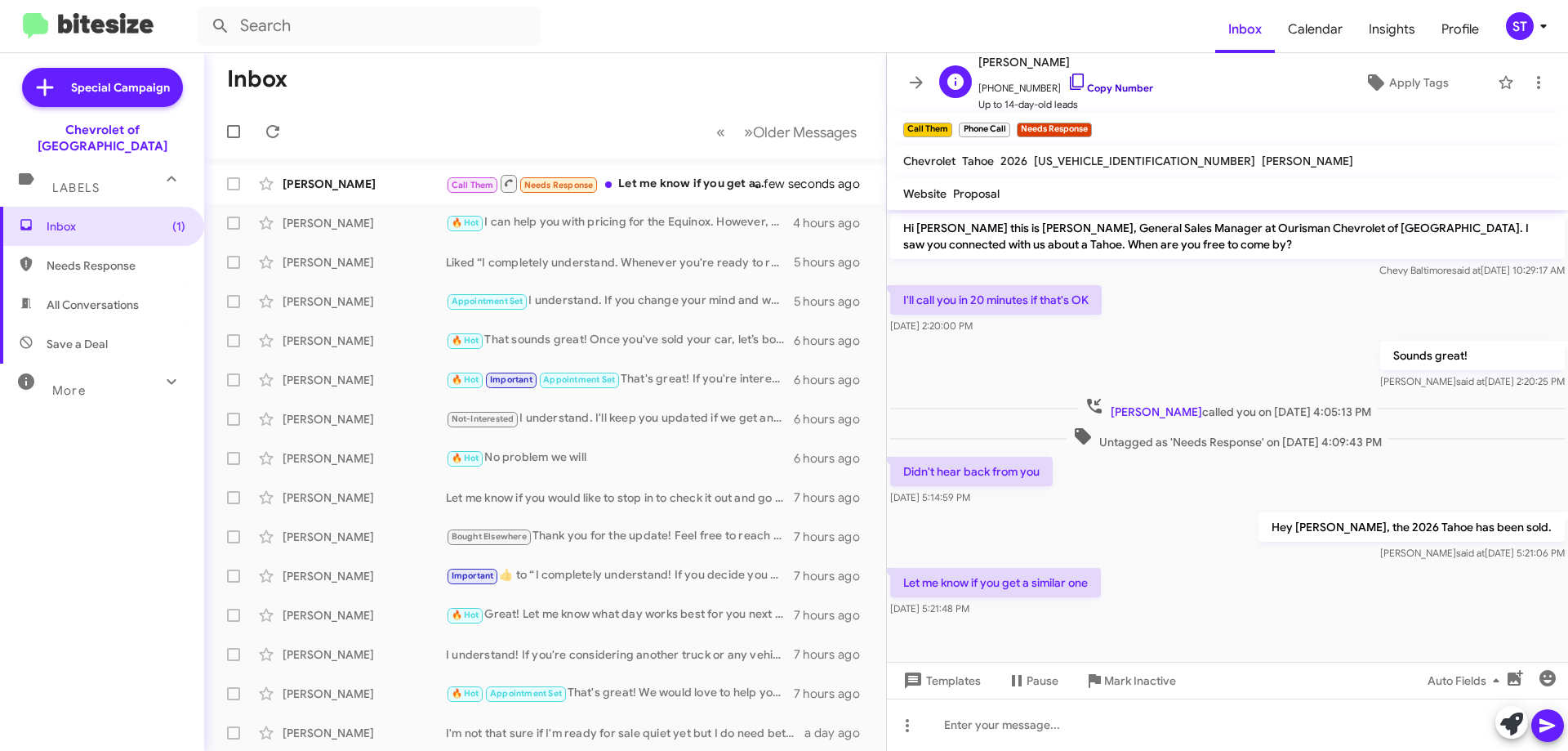
click at [1067, 84] on icon at bounding box center [1077, 81] width 20 height 20
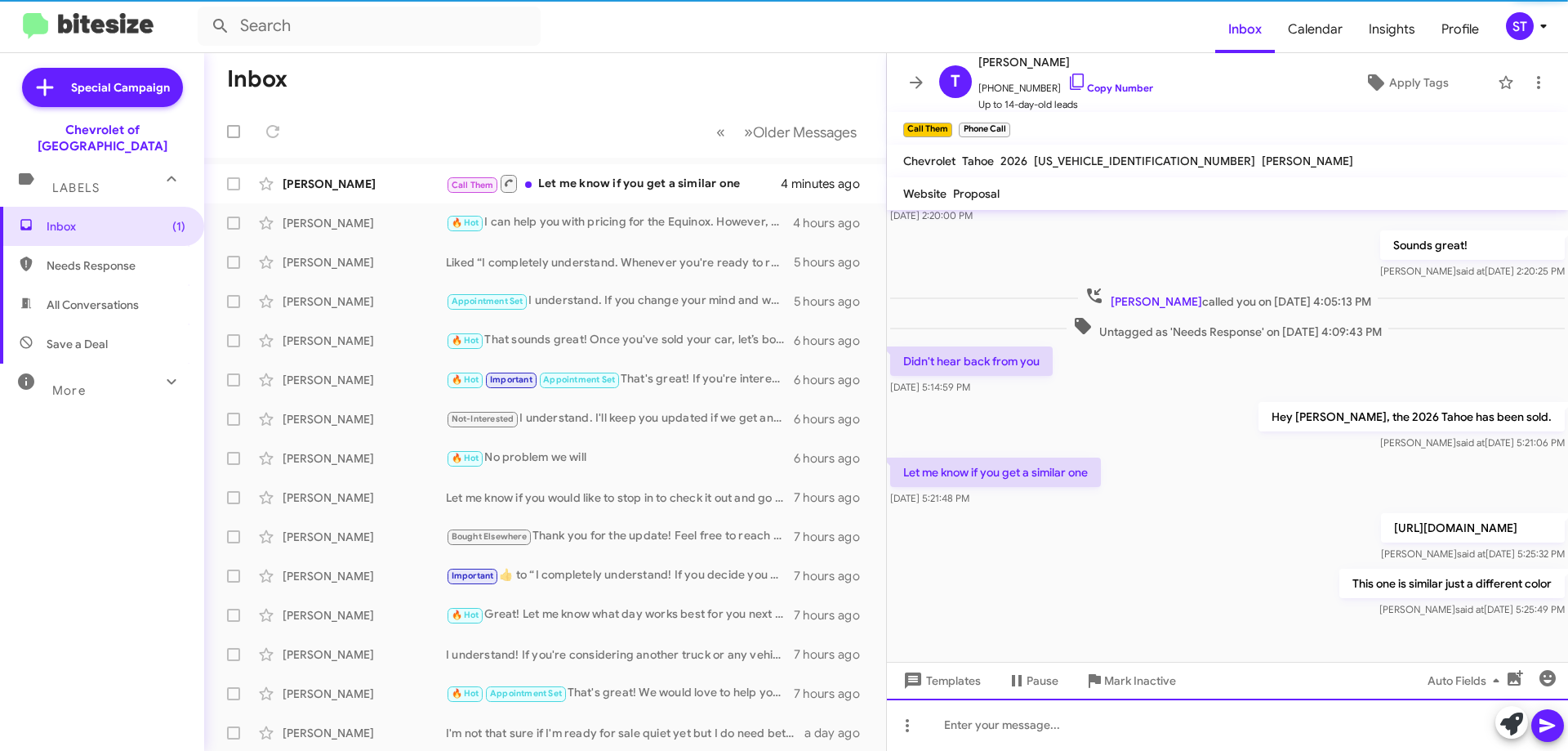
scroll to position [127, 0]
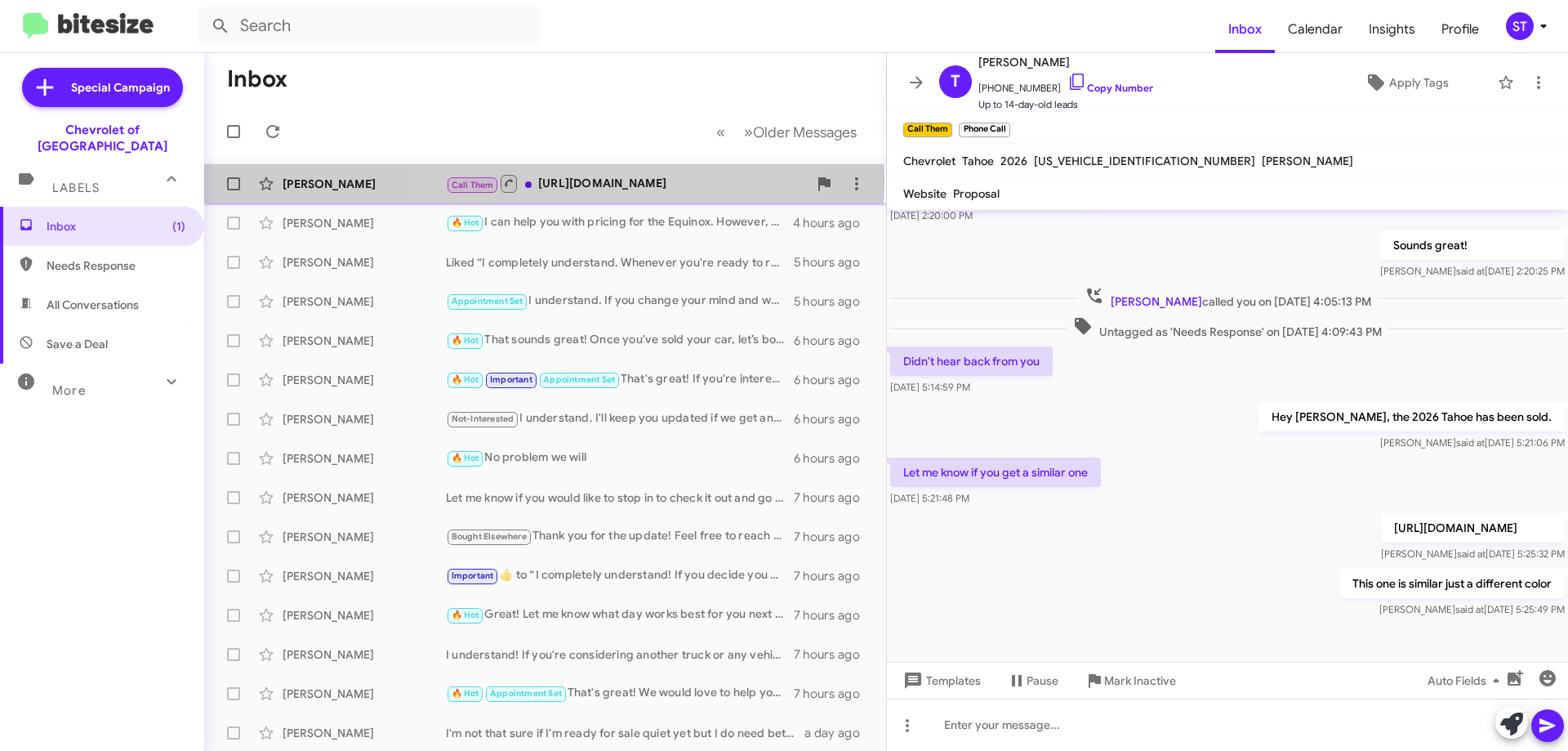
click at [544, 179] on div "Call Them [URL][DOMAIN_NAME]" at bounding box center [626, 183] width 362 height 21
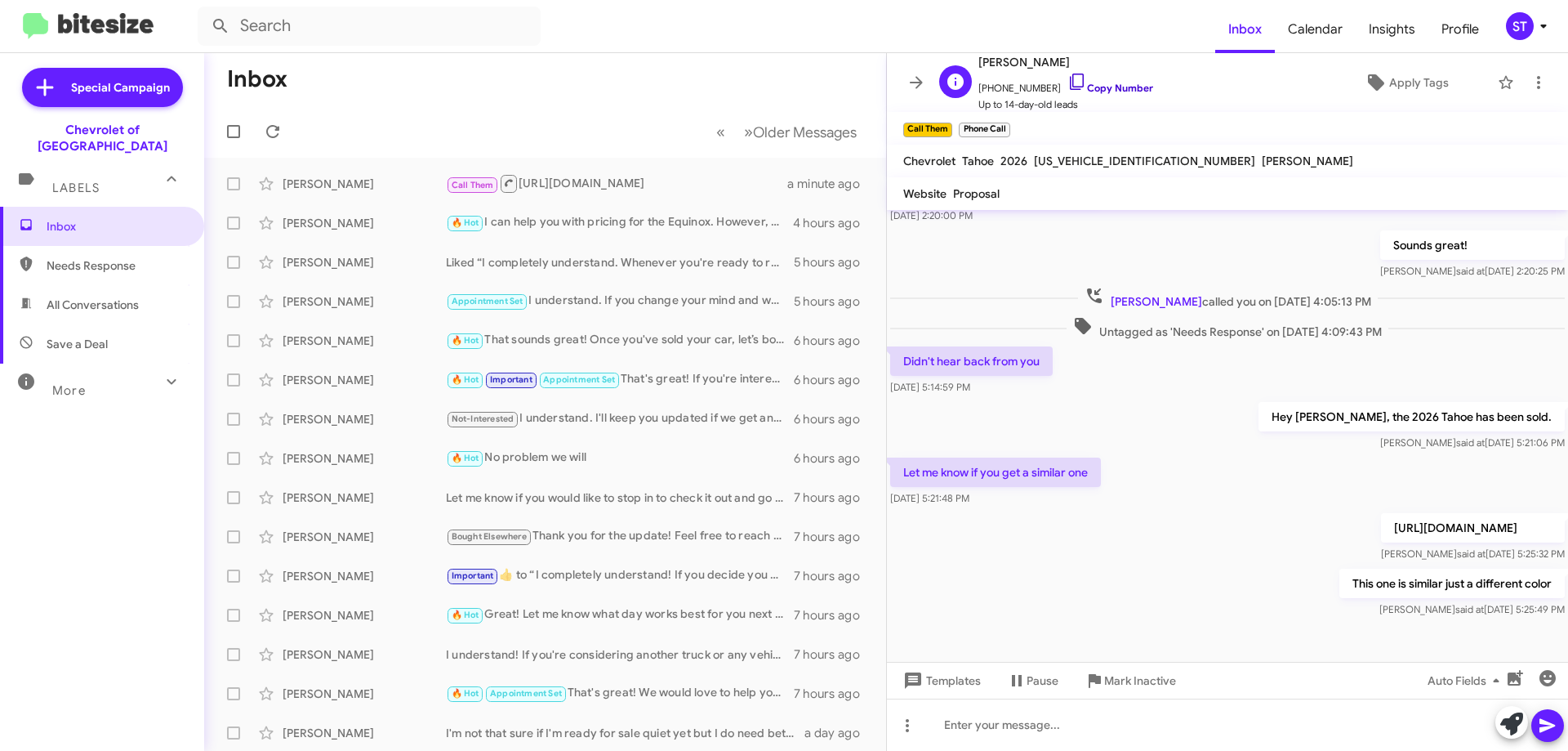
click at [1067, 73] on icon at bounding box center [1077, 81] width 20 height 20
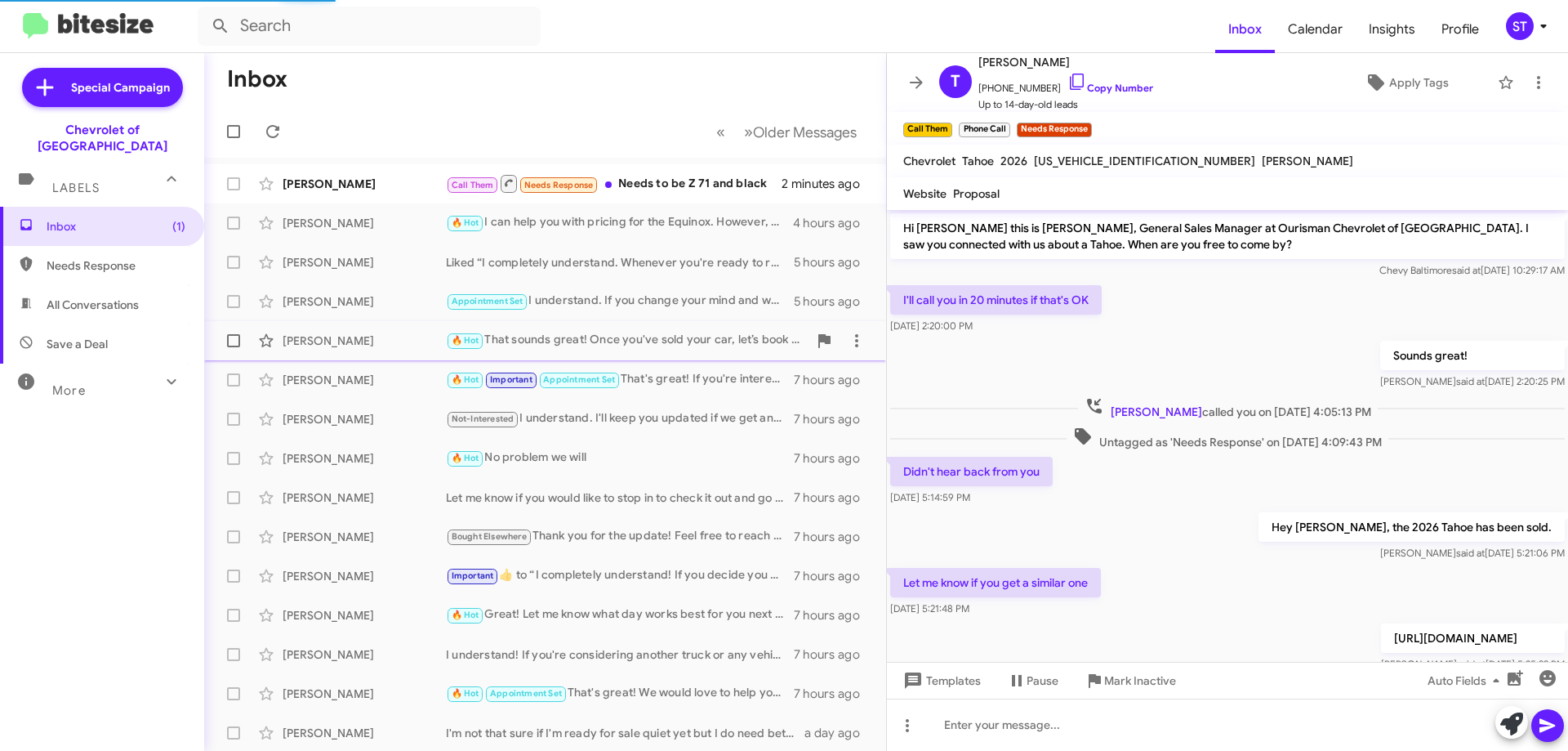
scroll to position [186, 0]
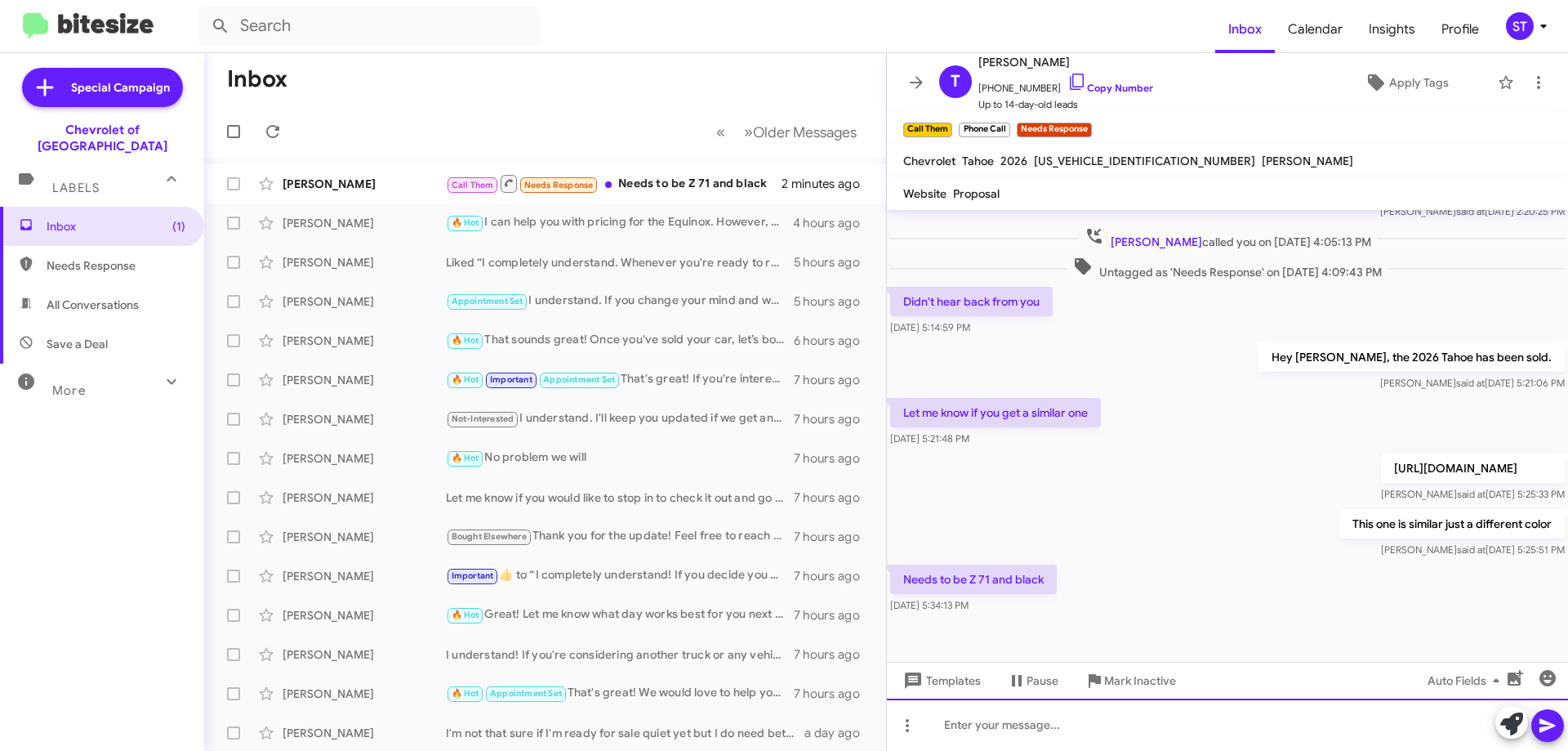
click at [1016, 733] on div at bounding box center [1227, 724] width 681 height 52
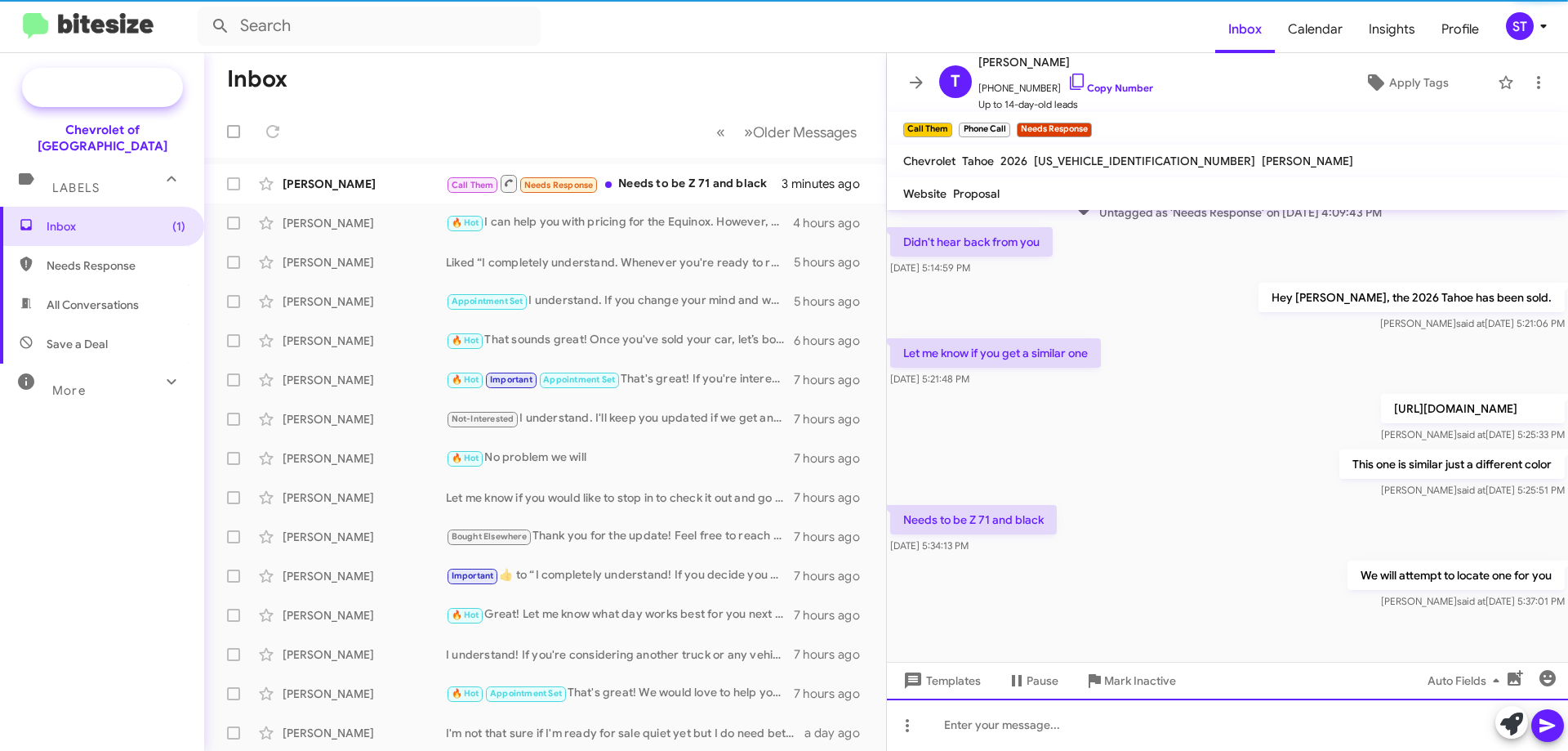
scroll to position [246, 0]
